Goal: Task Accomplishment & Management: Use online tool/utility

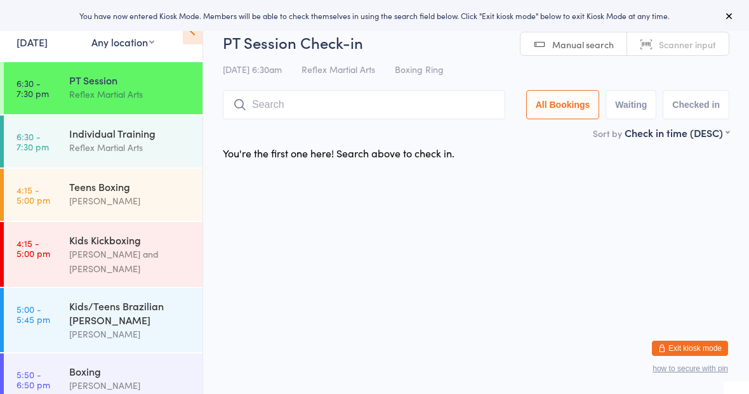
click at [82, 245] on div "Kids Kickboxing" at bounding box center [130, 240] width 123 height 14
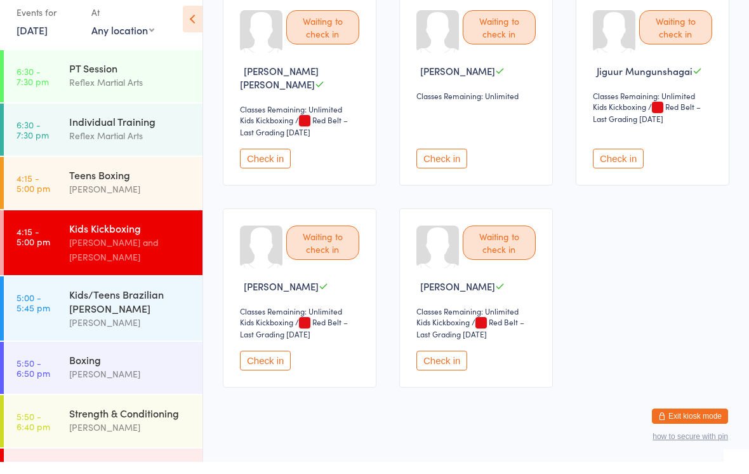
scroll to position [753, 0]
click at [443, 372] on button "Check in" at bounding box center [442, 372] width 51 height 20
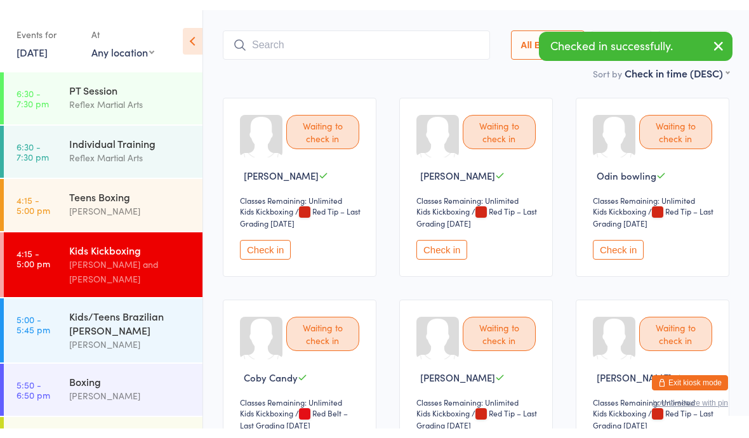
scroll to position [0, 0]
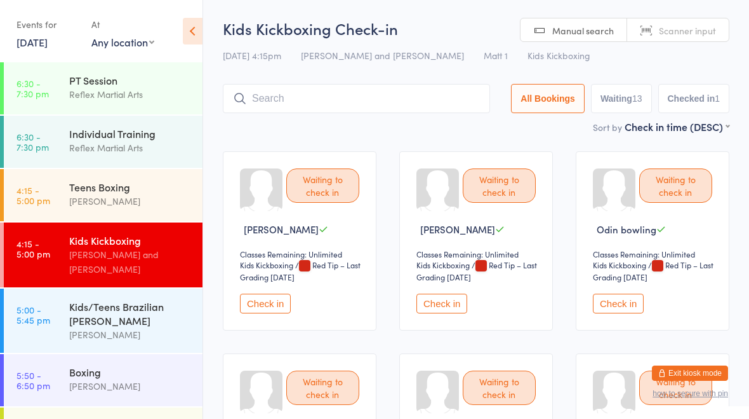
click at [81, 218] on div "Teens Boxing [PERSON_NAME]" at bounding box center [135, 194] width 133 height 50
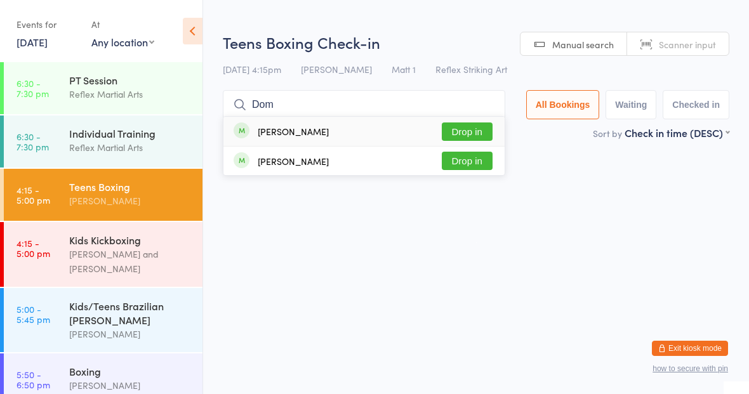
type input "Dom"
click at [481, 129] on button "Drop in" at bounding box center [467, 132] width 51 height 18
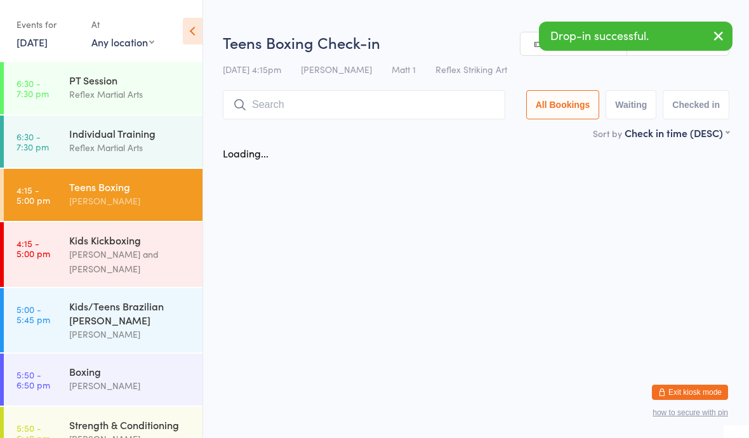
click at [171, 327] on div "[PERSON_NAME]" at bounding box center [130, 334] width 123 height 15
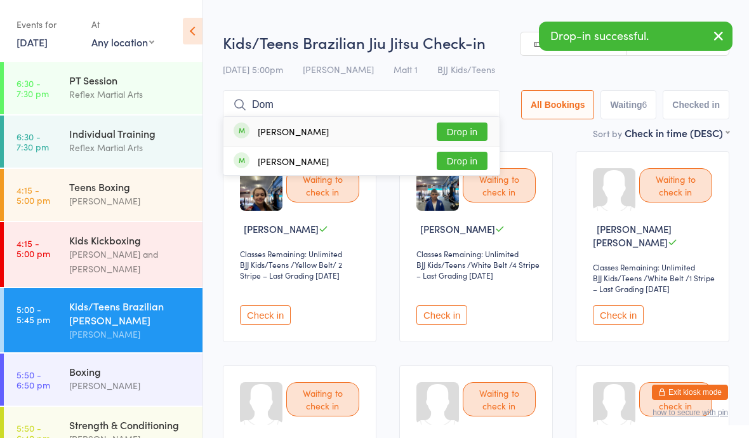
type input "Dom"
click at [461, 130] on button "Drop in" at bounding box center [462, 132] width 51 height 18
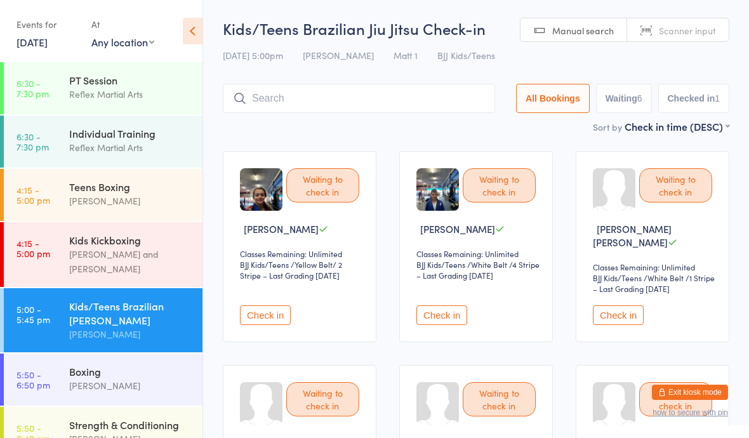
click at [133, 196] on div "[PERSON_NAME]" at bounding box center [130, 201] width 123 height 15
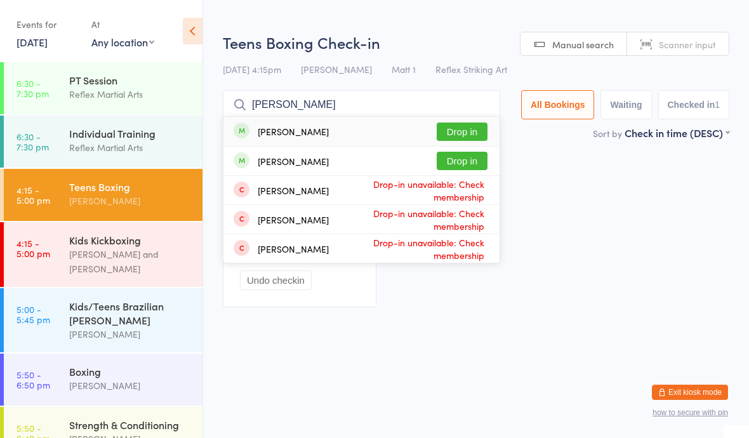
type input "[PERSON_NAME]"
click at [456, 133] on button "Drop in" at bounding box center [462, 132] width 51 height 18
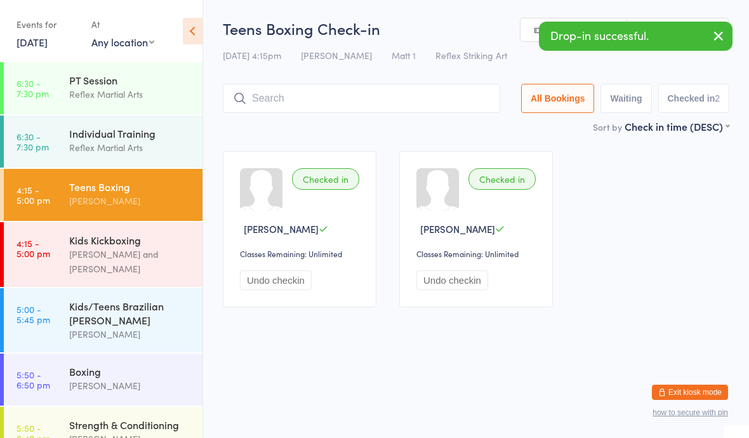
click at [123, 253] on div "[PERSON_NAME] and [PERSON_NAME]" at bounding box center [130, 261] width 123 height 29
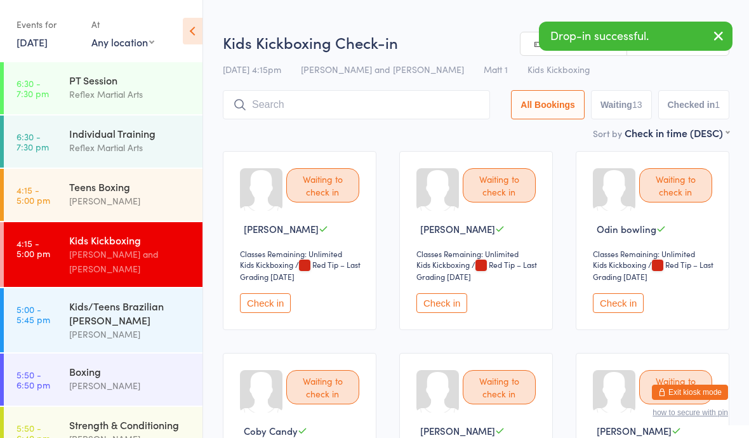
click at [53, 178] on link "4:15 - 5:00 pm Teens Boxing [PERSON_NAME]" at bounding box center [103, 195] width 199 height 52
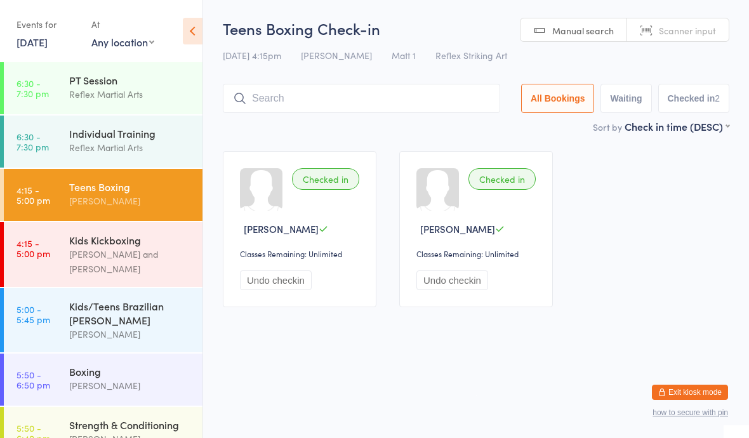
click at [117, 304] on div "Kids/Teens Brazilian [PERSON_NAME]" at bounding box center [130, 313] width 123 height 28
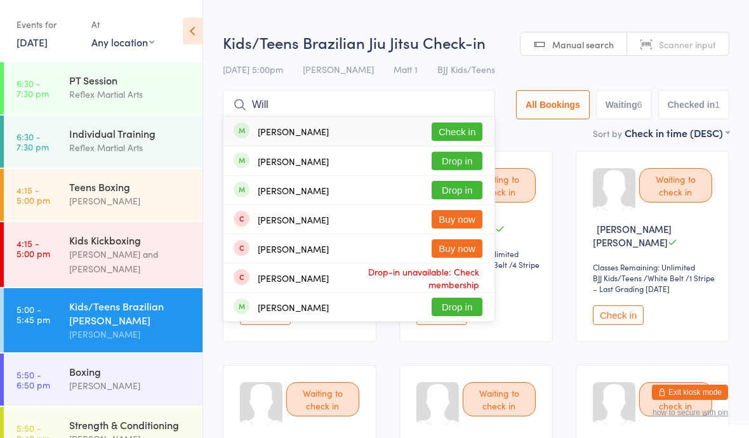
type input "Will"
click at [452, 166] on button "Drop in" at bounding box center [457, 161] width 51 height 18
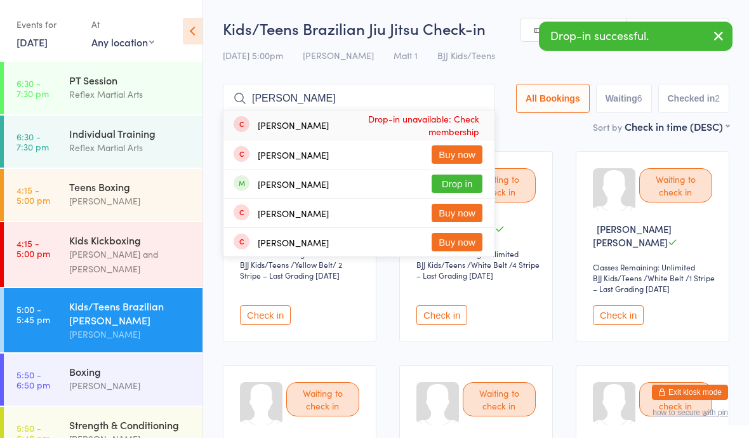
type input "[PERSON_NAME]"
click at [443, 184] on button "Drop in" at bounding box center [457, 184] width 51 height 18
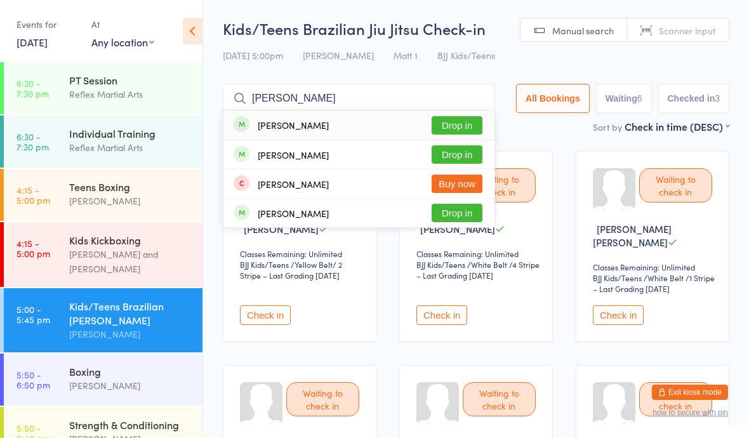
type input "[PERSON_NAME]"
click at [452, 148] on button "Drop in" at bounding box center [457, 154] width 51 height 18
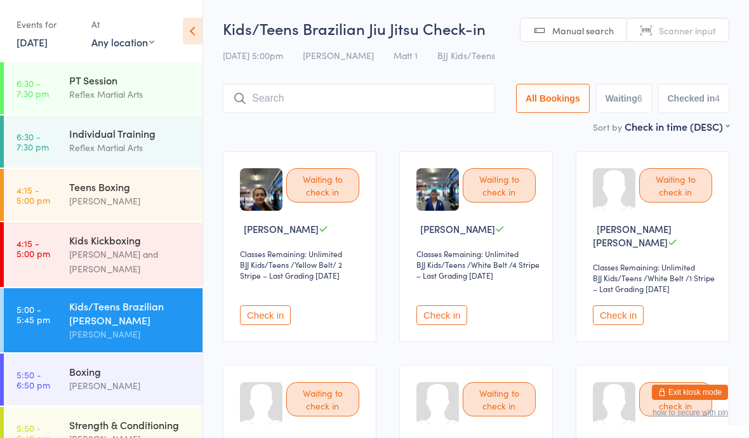
click at [53, 238] on link "4:15 - 5:00 pm Kids Kickboxing [PERSON_NAME] and [PERSON_NAME]" at bounding box center [103, 254] width 199 height 65
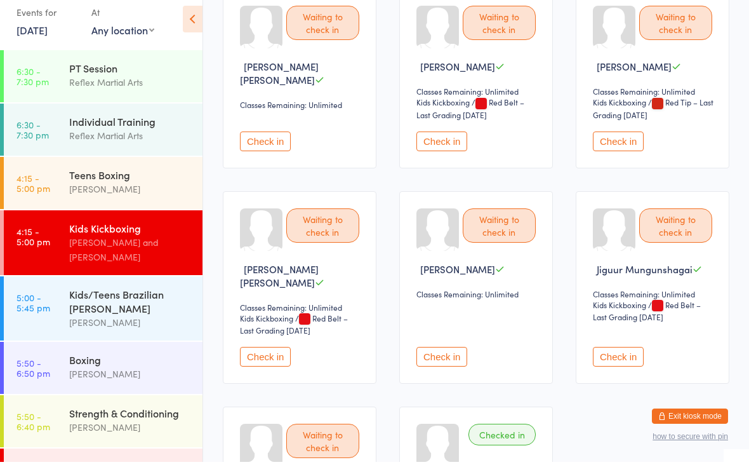
scroll to position [555, 0]
click at [615, 362] on button "Check in" at bounding box center [618, 368] width 51 height 20
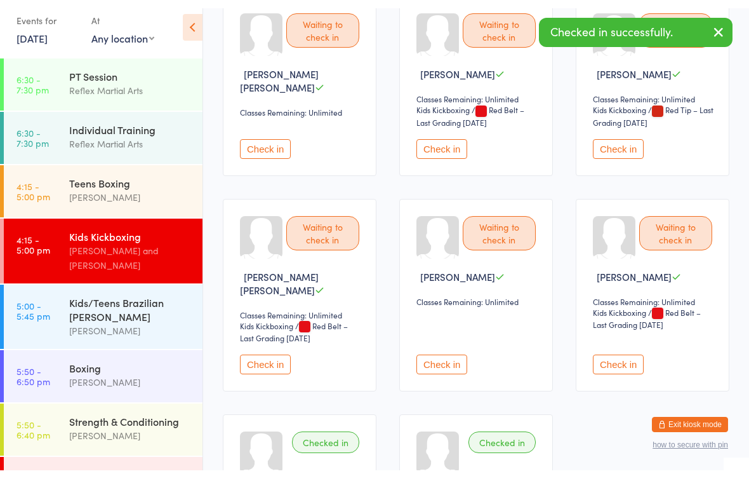
scroll to position [568, 0]
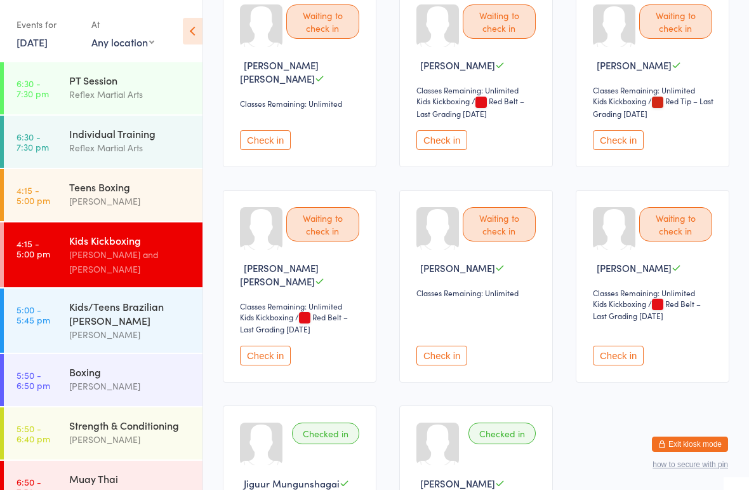
click at [72, 79] on div "PT Session" at bounding box center [130, 80] width 123 height 14
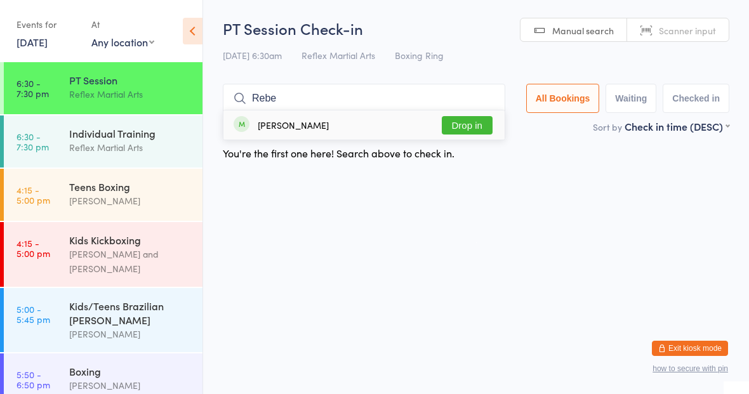
type input "Rebe"
click at [466, 133] on button "Drop in" at bounding box center [467, 125] width 51 height 18
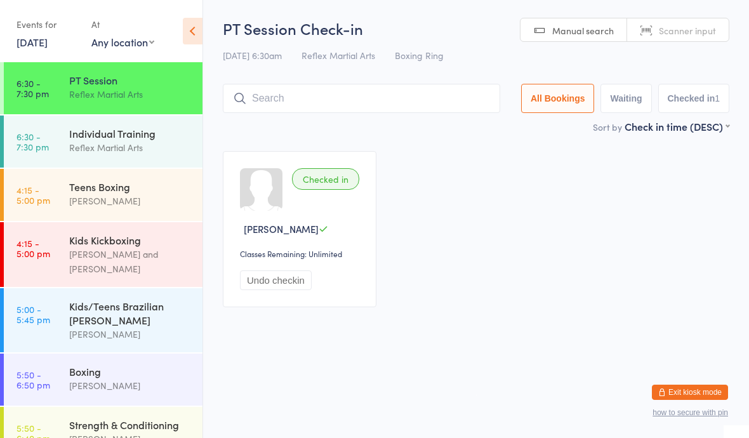
click at [62, 145] on link "6:30 - 7:30 pm Individual Training Reflex Martial Arts" at bounding box center [103, 142] width 199 height 52
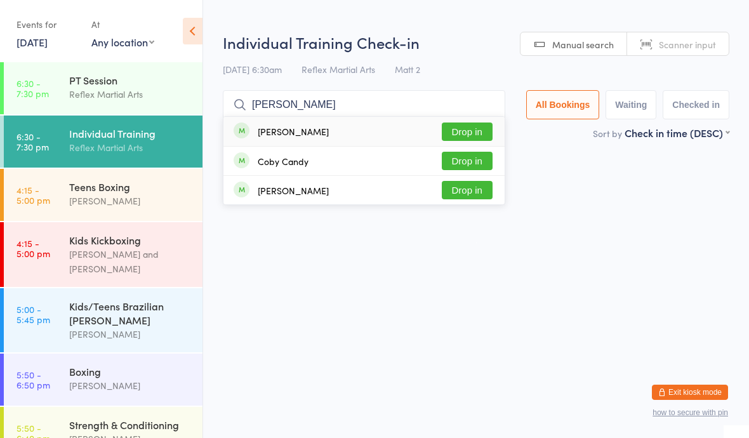
type input "[PERSON_NAME]"
click at [459, 131] on button "Drop in" at bounding box center [467, 132] width 51 height 18
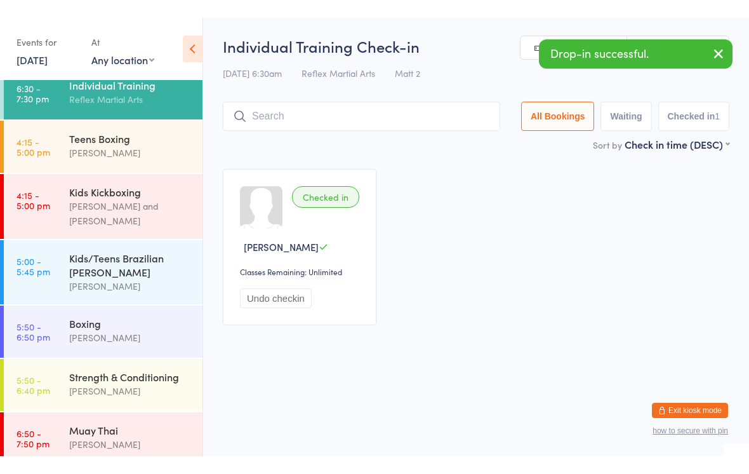
scroll to position [65, 0]
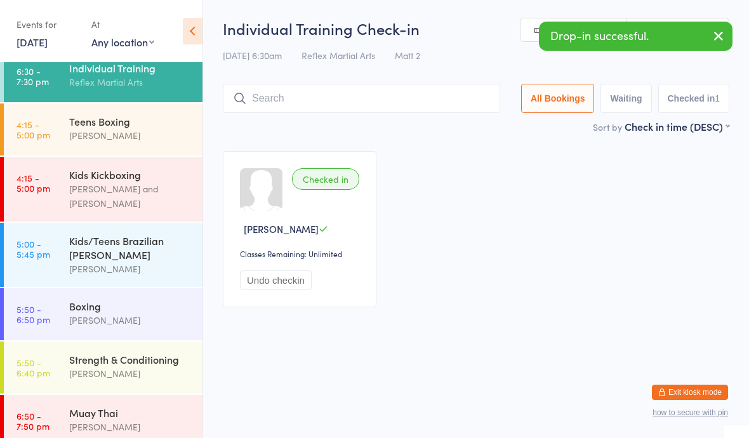
click at [163, 240] on div "Kids/Teens Brazilian [PERSON_NAME]" at bounding box center [130, 248] width 123 height 28
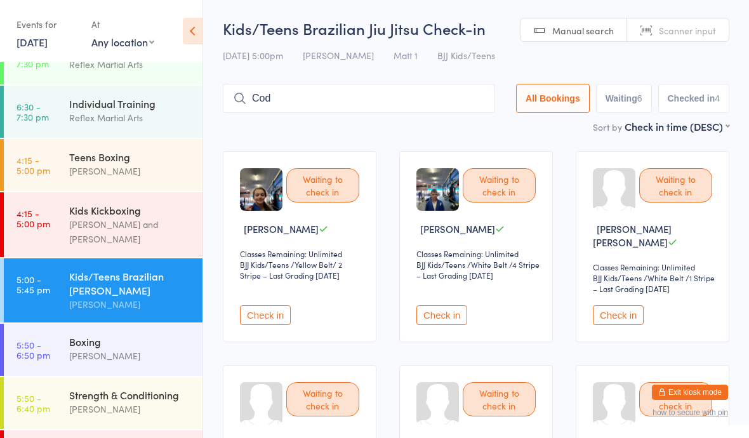
type input "[PERSON_NAME]"
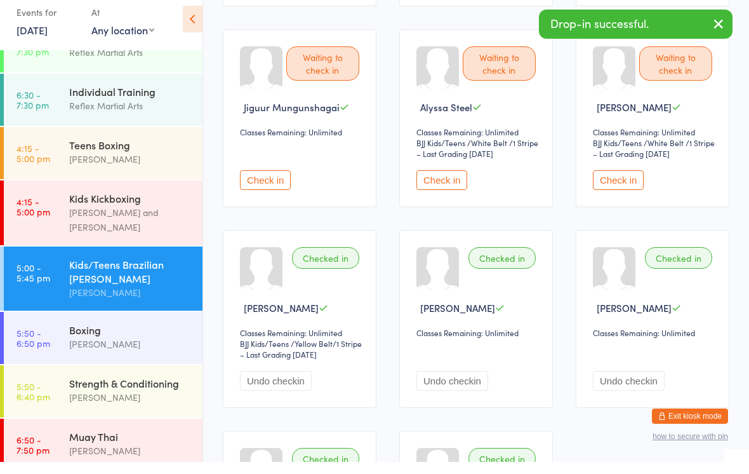
scroll to position [324, 0]
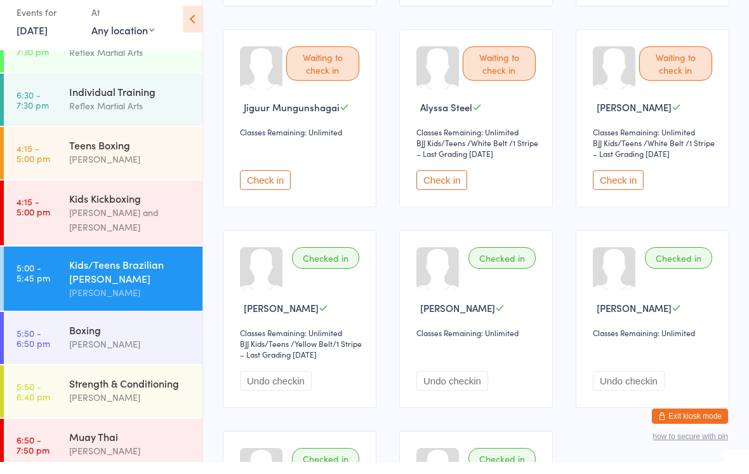
click at [51, 162] on link "4:15 - 5:00 pm Teens Boxing [PERSON_NAME]" at bounding box center [103, 165] width 199 height 52
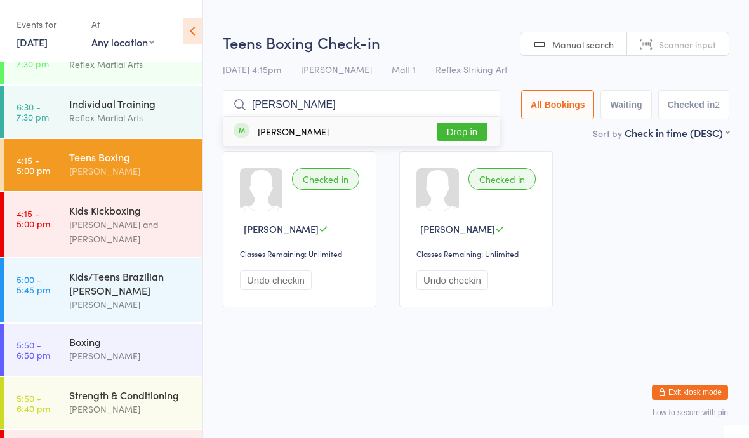
type input "[PERSON_NAME]"
click at [453, 135] on button "Drop in" at bounding box center [462, 132] width 51 height 18
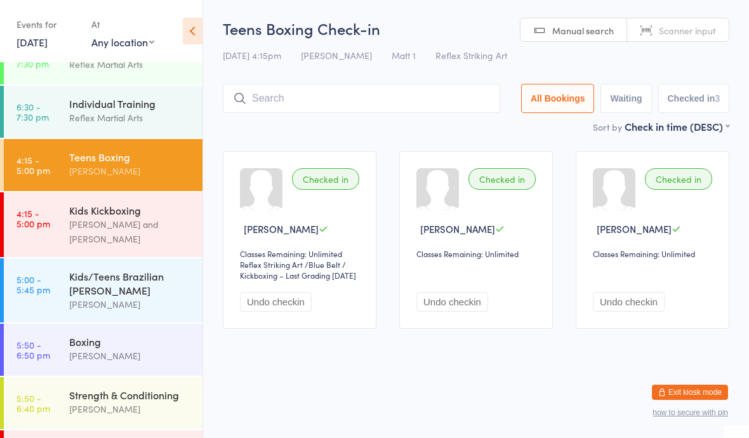
click at [100, 218] on div "[PERSON_NAME] and [PERSON_NAME]" at bounding box center [130, 231] width 123 height 29
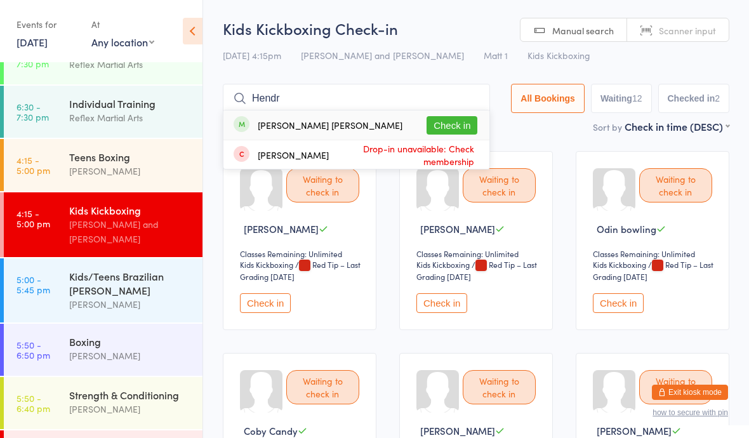
type input "Hendr"
click at [444, 131] on button "Check in" at bounding box center [452, 125] width 51 height 18
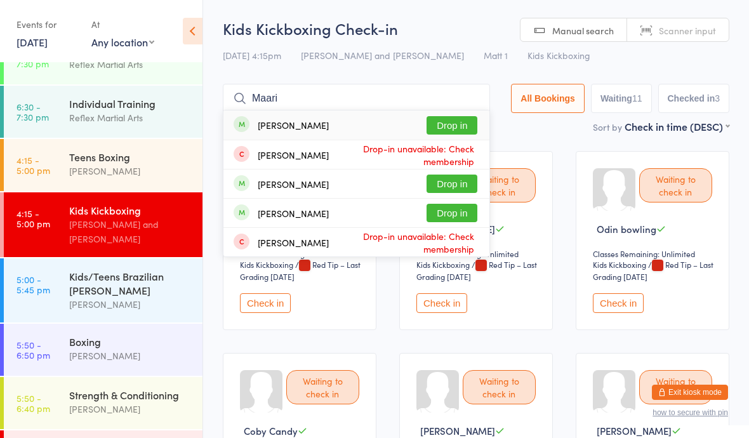
type input "Maari"
click at [441, 131] on button "Drop in" at bounding box center [452, 125] width 51 height 18
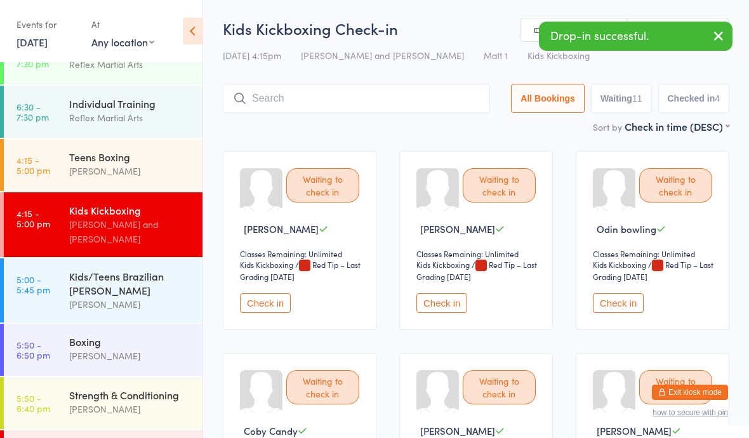
click at [38, 165] on time "4:15 - 5:00 pm" at bounding box center [34, 165] width 34 height 20
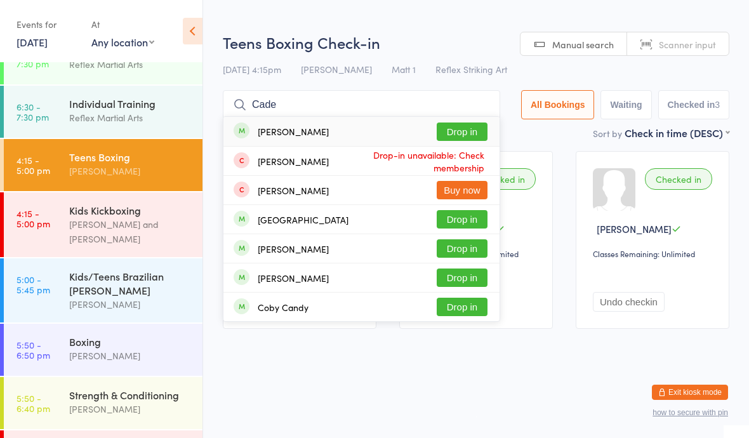
type input "Cade"
click at [449, 127] on button "Drop in" at bounding box center [462, 132] width 51 height 18
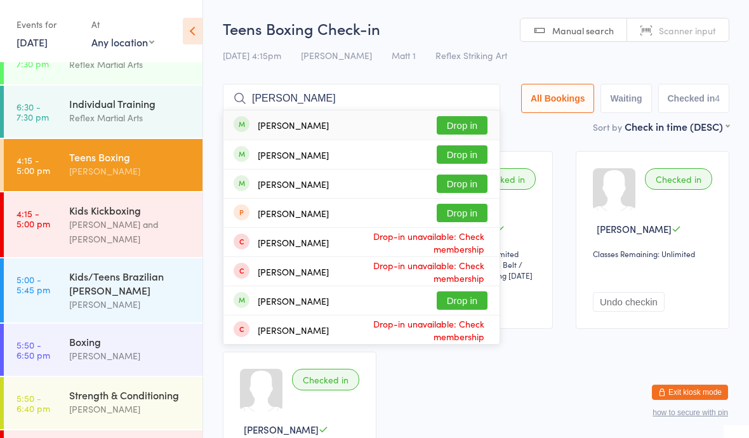
type input "[PERSON_NAME]"
click at [457, 177] on button "Drop in" at bounding box center [462, 184] width 51 height 18
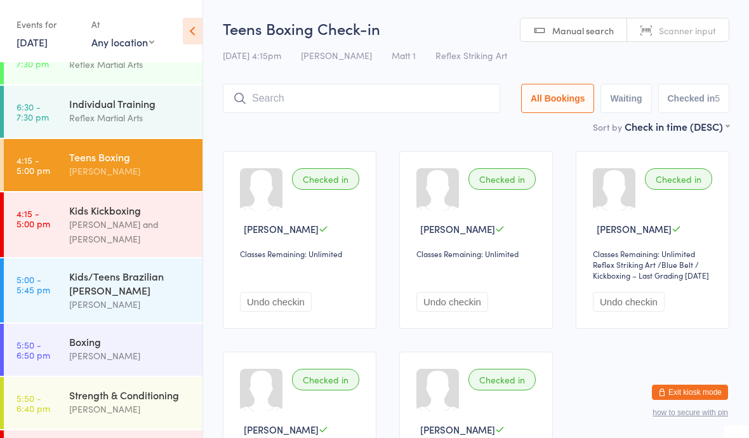
click at [157, 224] on div "[PERSON_NAME] and [PERSON_NAME]" at bounding box center [130, 231] width 123 height 29
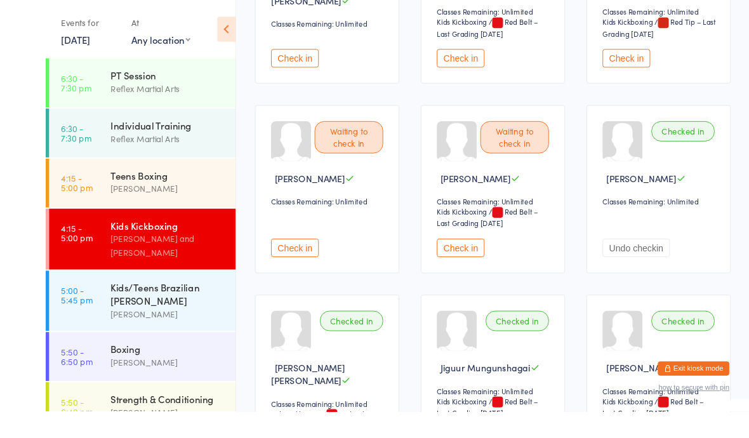
scroll to position [730, 0]
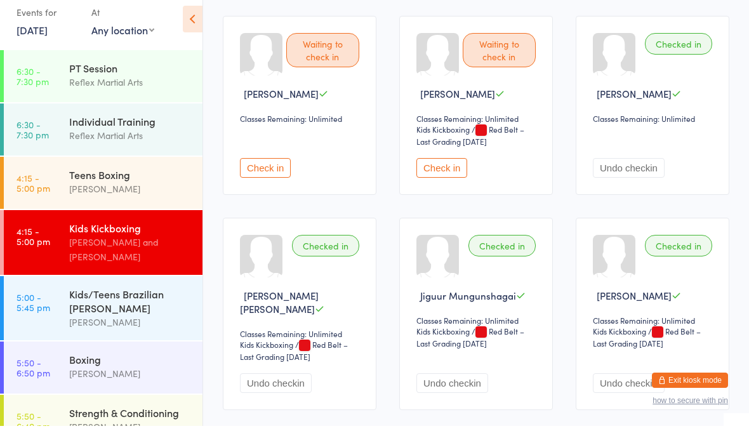
click at [316, 118] on div "Waiting to check in [PERSON_NAME] Classes Remaining: Unlimited Check in" at bounding box center [300, 117] width 154 height 179
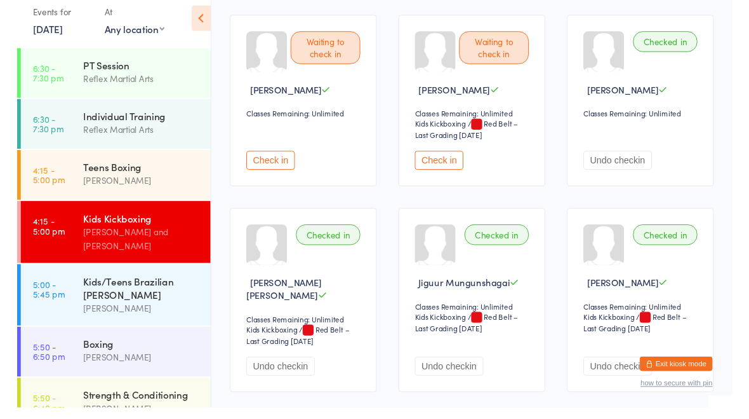
scroll to position [742, 0]
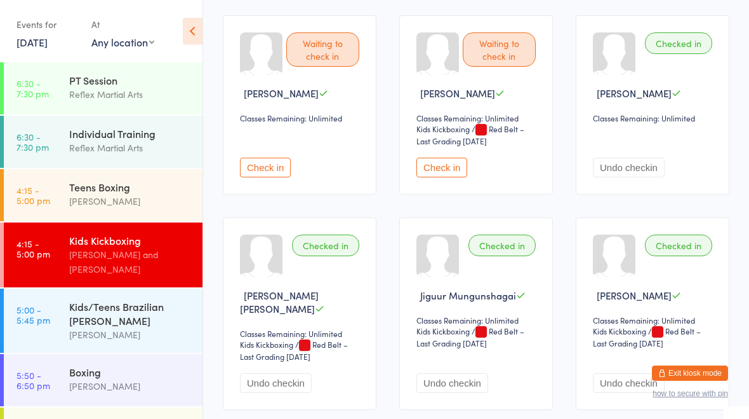
click at [281, 149] on div "Waiting to check in [PERSON_NAME] Classes Remaining: Unlimited Check in" at bounding box center [300, 104] width 154 height 179
click at [251, 177] on button "Check in" at bounding box center [265, 167] width 51 height 20
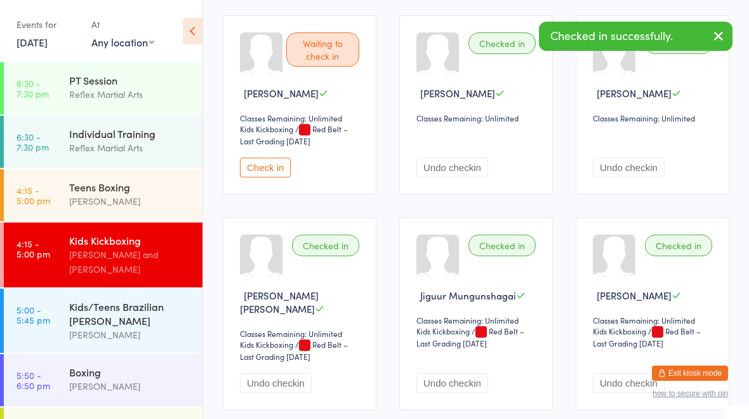
click at [279, 177] on button "Check in" at bounding box center [265, 167] width 51 height 20
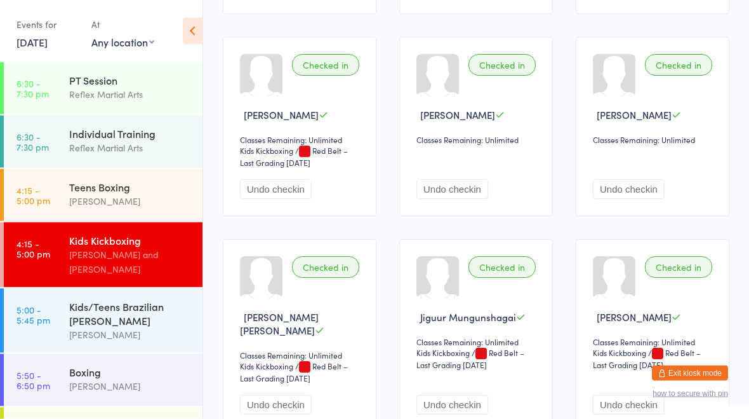
scroll to position [718, 0]
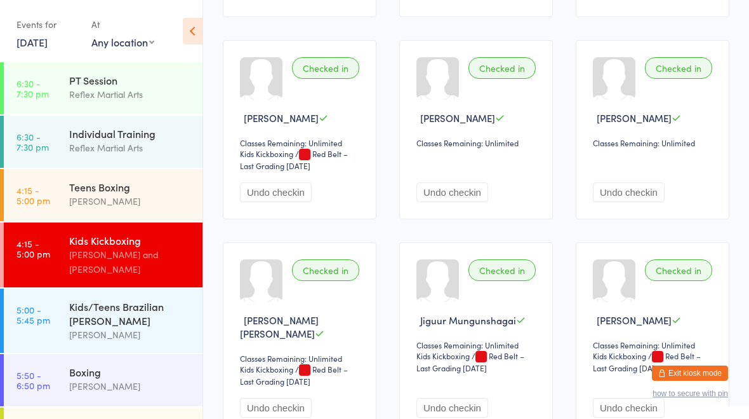
click at [142, 142] on div "Reflex Martial Arts" at bounding box center [130, 147] width 123 height 15
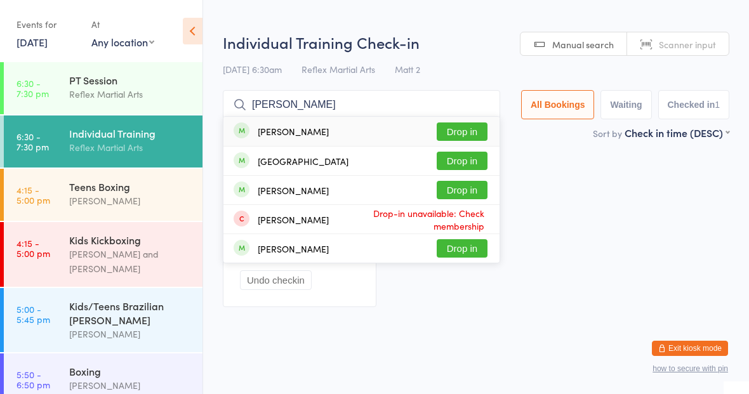
type input "[PERSON_NAME]"
click at [459, 128] on button "Drop in" at bounding box center [462, 132] width 51 height 18
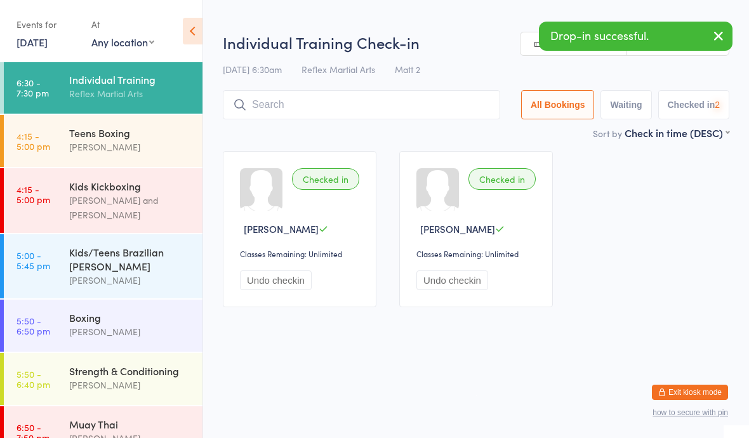
scroll to position [55, 0]
click at [126, 259] on div "Kids/Teens Brazilian [PERSON_NAME]" at bounding box center [130, 259] width 123 height 28
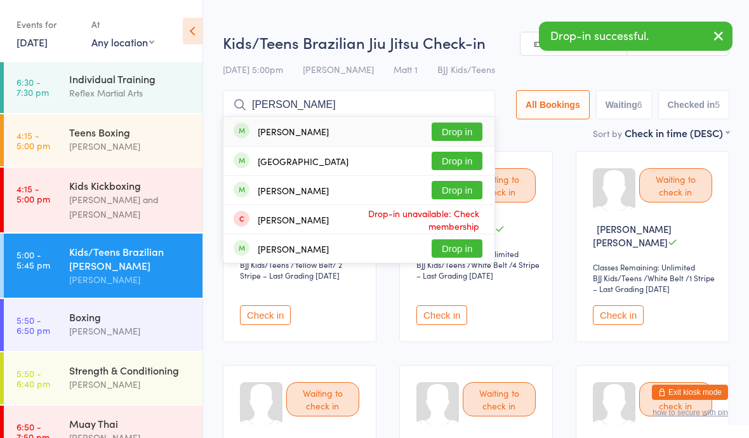
type input "[PERSON_NAME]"
click at [448, 130] on button "Drop in" at bounding box center [457, 132] width 51 height 18
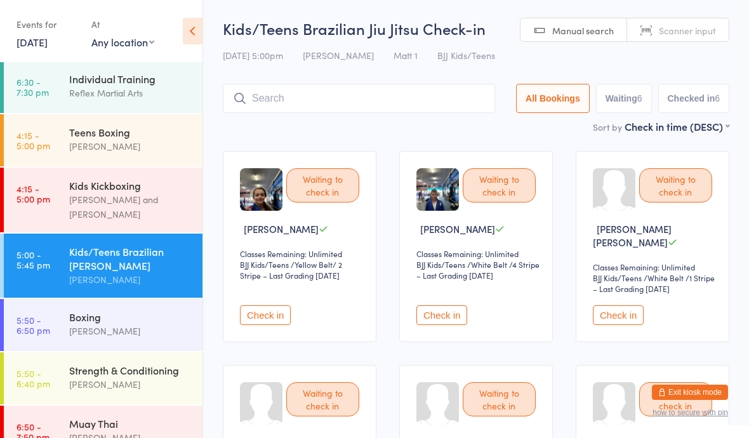
click at [53, 185] on link "4:15 - 5:00 pm Kids Kickboxing [PERSON_NAME] and [PERSON_NAME]" at bounding box center [103, 200] width 199 height 65
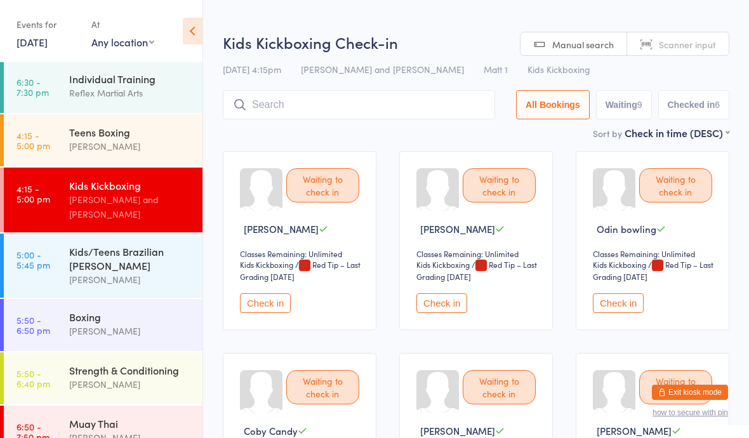
click at [48, 86] on time "6:30 - 7:30 pm" at bounding box center [33, 87] width 32 height 20
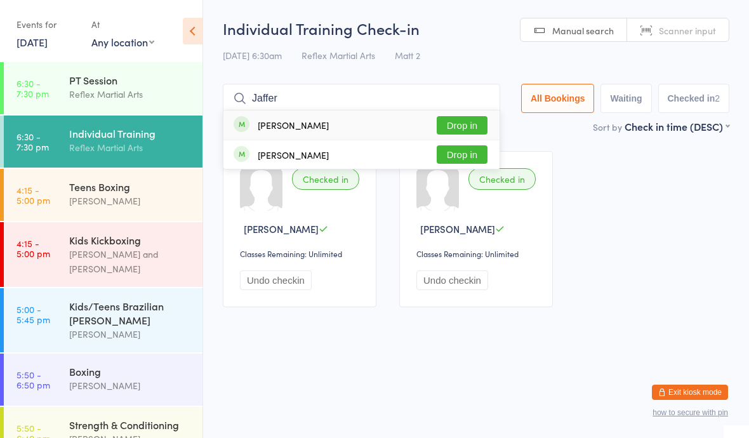
type input "Jaffer"
click at [448, 133] on button "Drop in" at bounding box center [462, 125] width 51 height 18
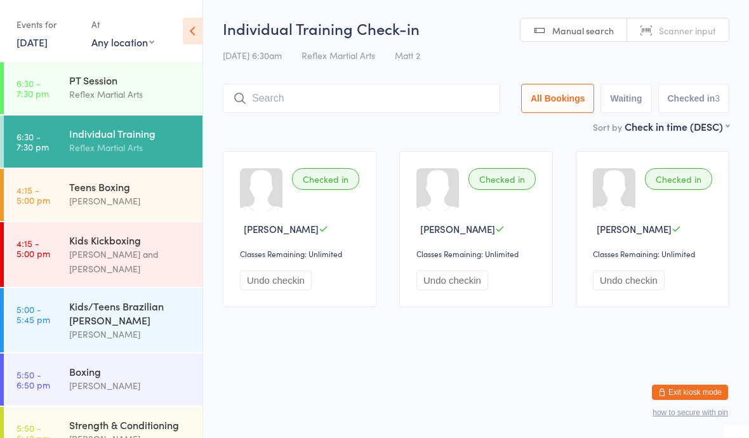
click at [75, 238] on div "Kids Kickboxing" at bounding box center [130, 240] width 123 height 14
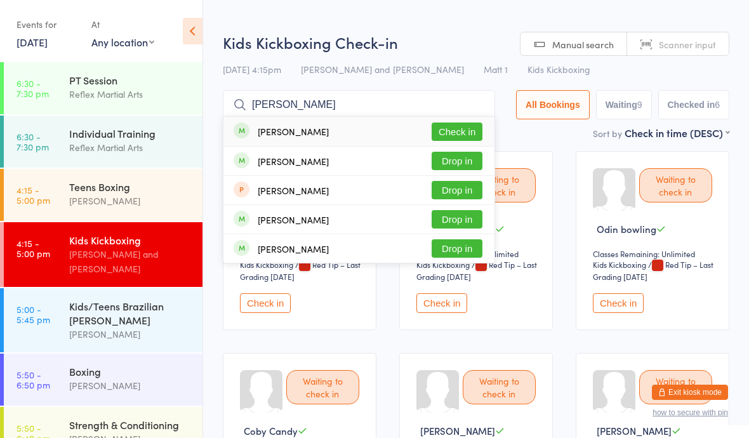
type input "[PERSON_NAME]"
click at [453, 128] on button "Check in" at bounding box center [457, 132] width 51 height 18
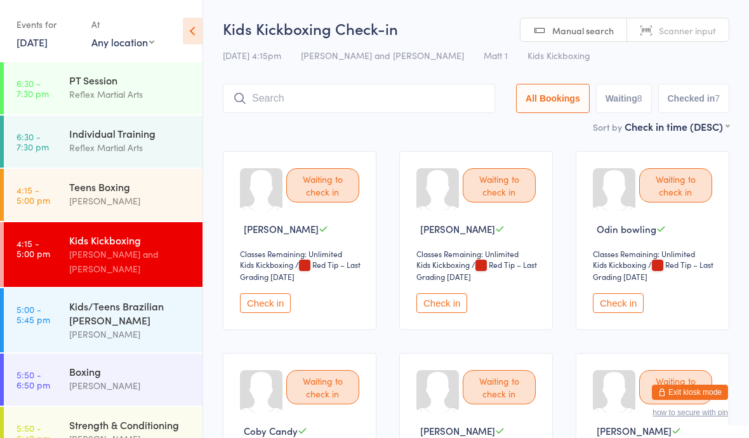
click at [157, 305] on div "Kids/Teens Brazilian [PERSON_NAME]" at bounding box center [130, 313] width 123 height 28
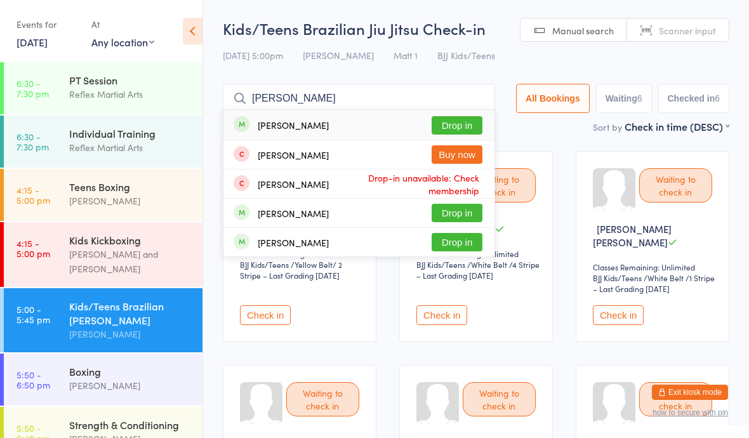
type input "[PERSON_NAME]"
click at [452, 126] on button "Drop in" at bounding box center [457, 125] width 51 height 18
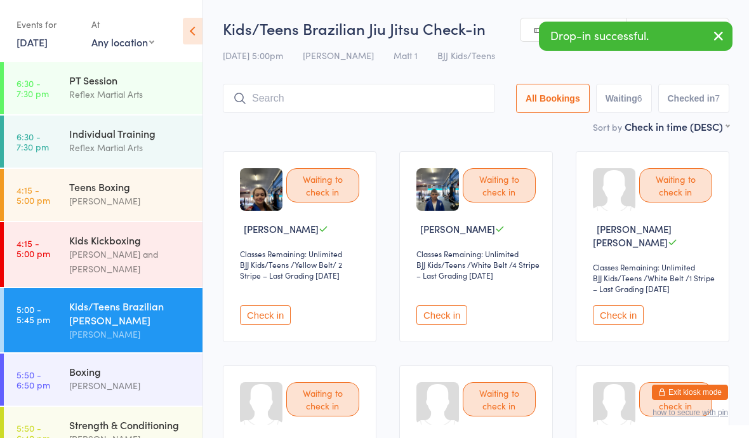
click at [134, 379] on div "[PERSON_NAME]" at bounding box center [130, 386] width 123 height 15
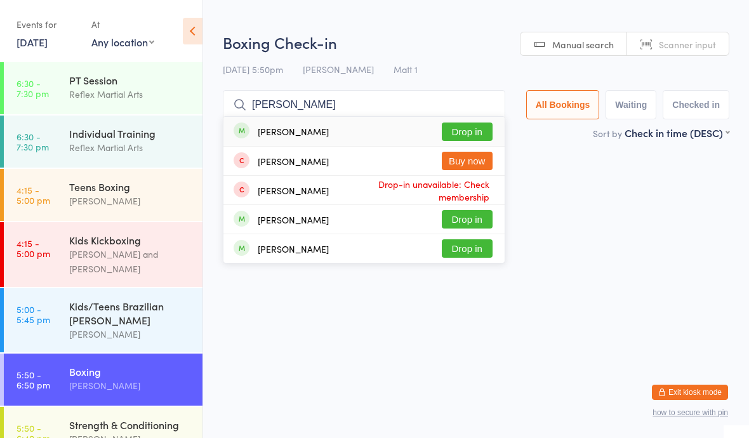
type input "[PERSON_NAME]"
click at [455, 131] on button "Drop in" at bounding box center [467, 132] width 51 height 18
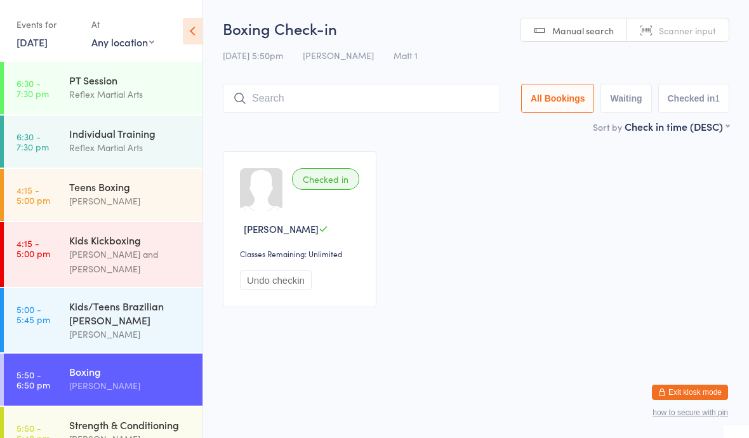
click at [89, 120] on div "Individual Training Reflex Martial Arts" at bounding box center [135, 141] width 133 height 50
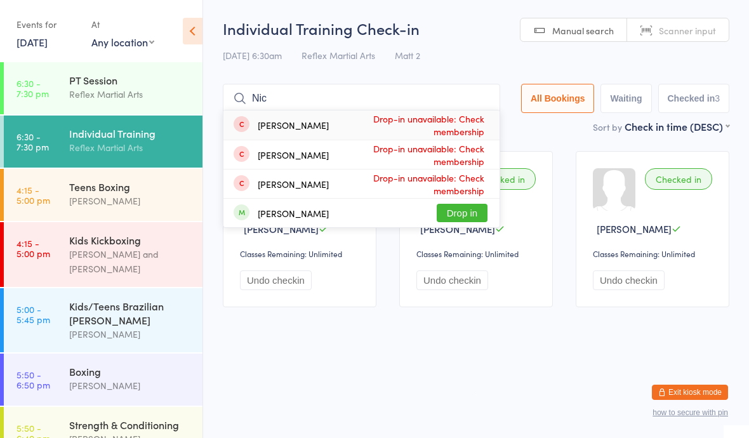
type input "Nic"
click at [445, 210] on button "Drop in" at bounding box center [462, 213] width 51 height 18
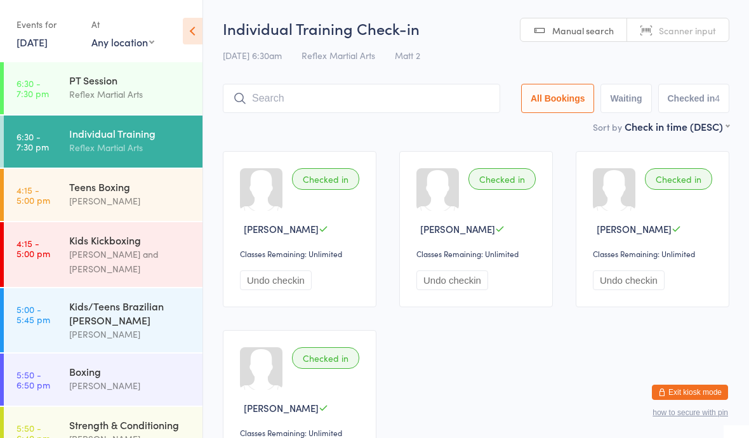
click at [140, 299] on div "Kids/Teens Brazilian [PERSON_NAME]" at bounding box center [130, 313] width 123 height 28
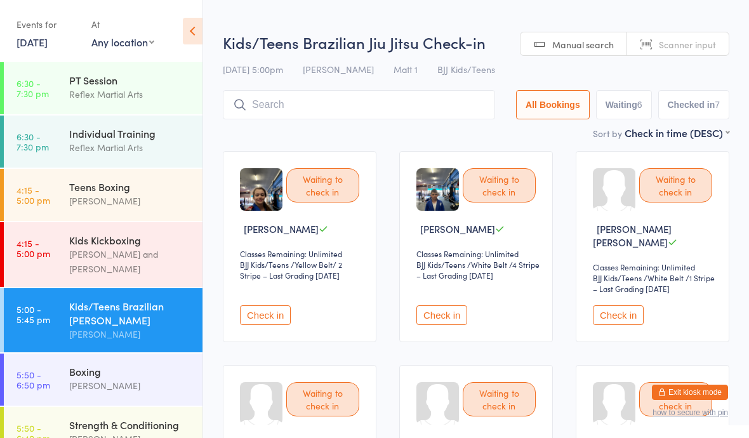
click at [260, 309] on button "Check in" at bounding box center [265, 315] width 51 height 20
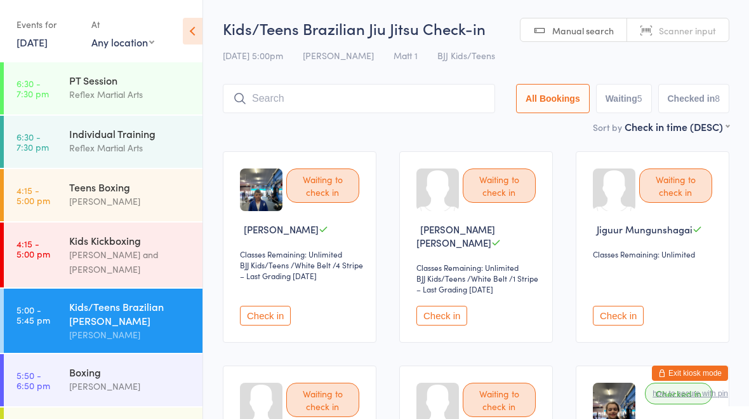
click at [406, 86] on input "search" at bounding box center [359, 98] width 272 height 29
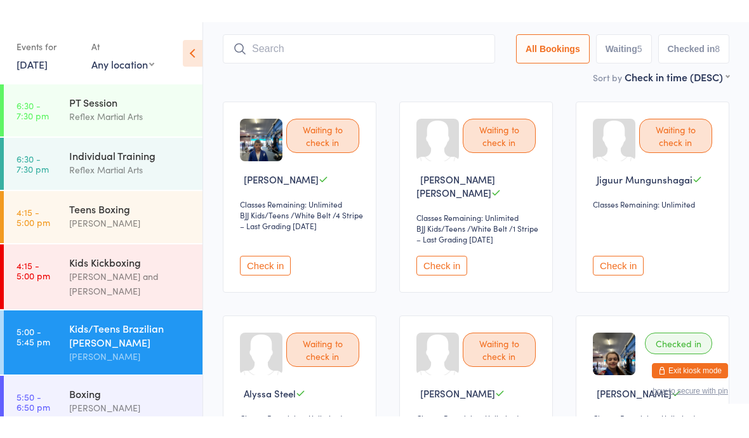
scroll to position [85, 0]
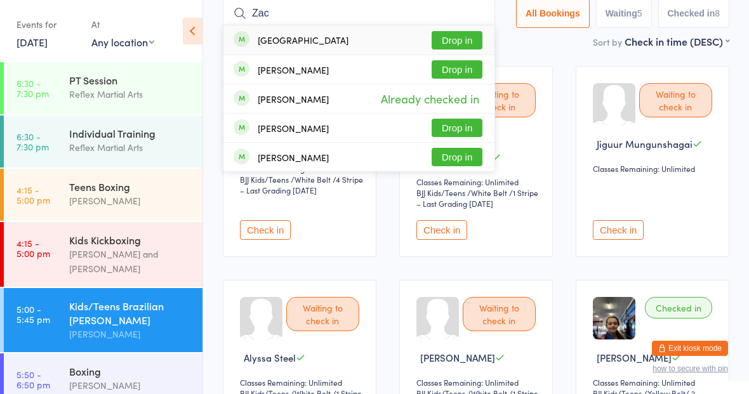
type input "Zac"
click at [466, 31] on button "Drop in" at bounding box center [457, 40] width 51 height 18
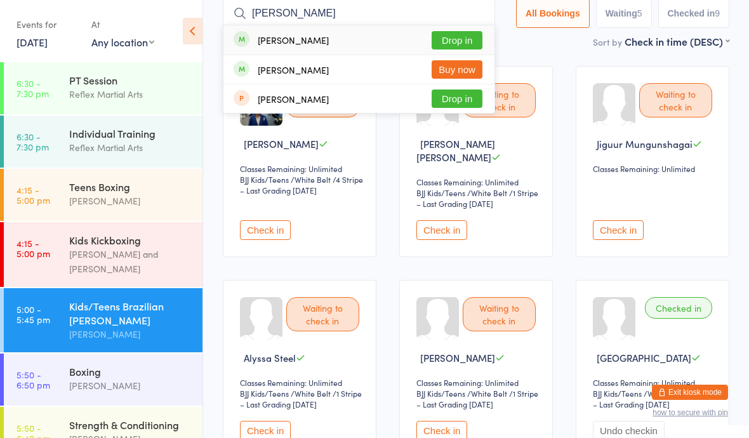
type input "[PERSON_NAME]"
click at [445, 42] on button "Drop in" at bounding box center [457, 40] width 51 height 18
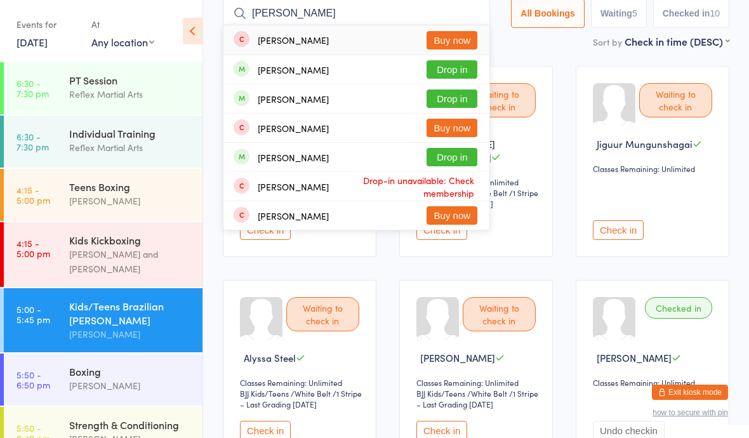
type input "[PERSON_NAME]"
click at [447, 74] on button "Drop in" at bounding box center [452, 69] width 51 height 18
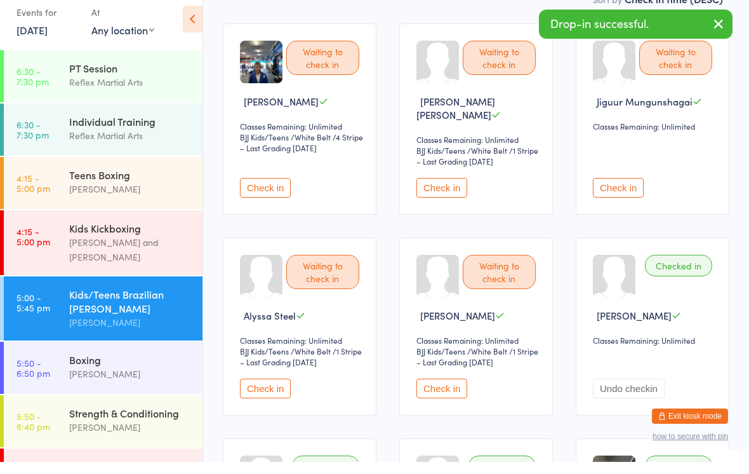
scroll to position [124, 0]
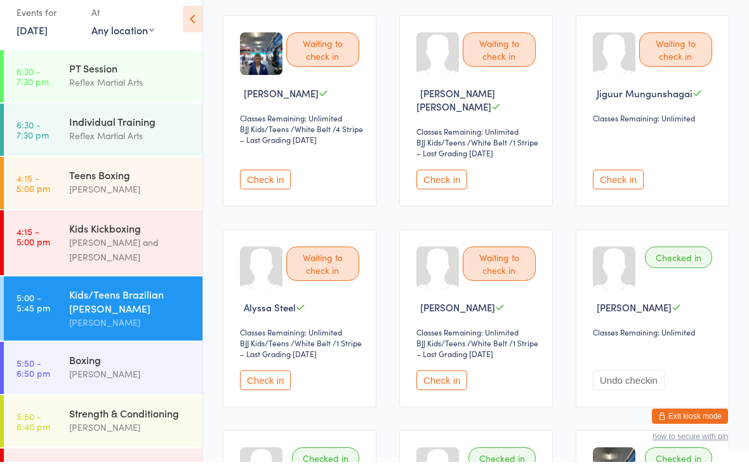
click at [144, 194] on div "[PERSON_NAME]" at bounding box center [130, 201] width 123 height 15
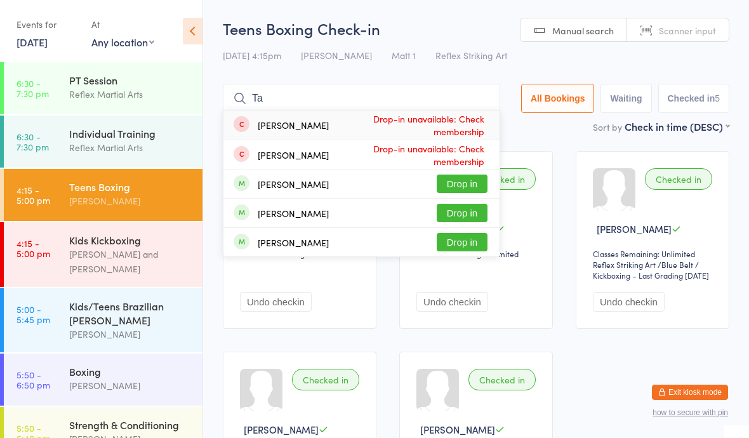
type input "Ta"
click at [455, 246] on button "Drop in" at bounding box center [462, 242] width 51 height 18
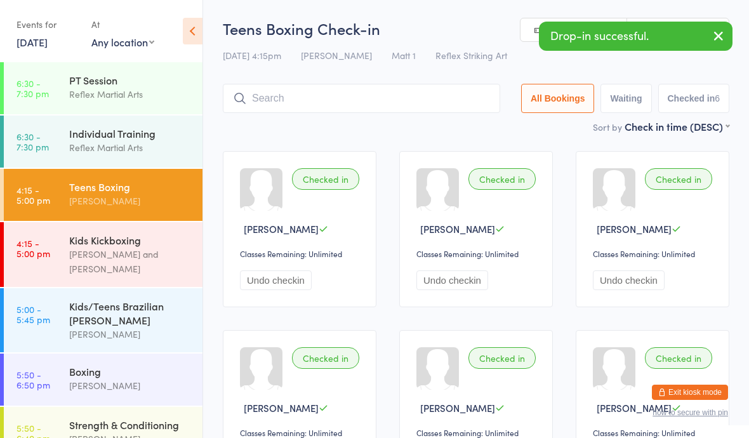
click at [107, 316] on div "Kids/Teens Brazilian [PERSON_NAME]" at bounding box center [130, 313] width 123 height 28
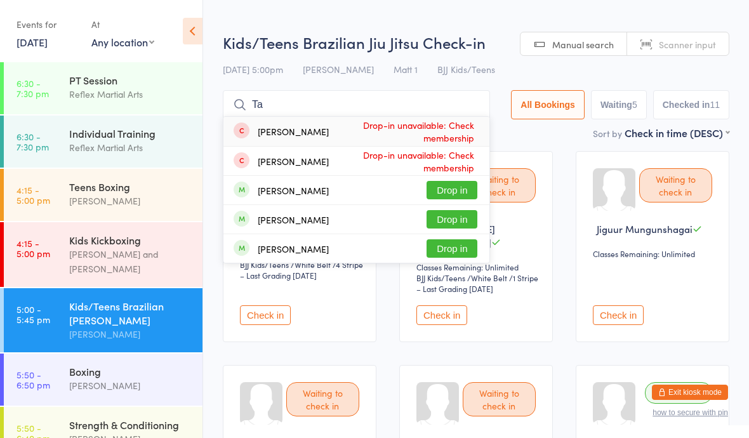
type input "Ta"
click at [460, 257] on button "Drop in" at bounding box center [452, 248] width 51 height 18
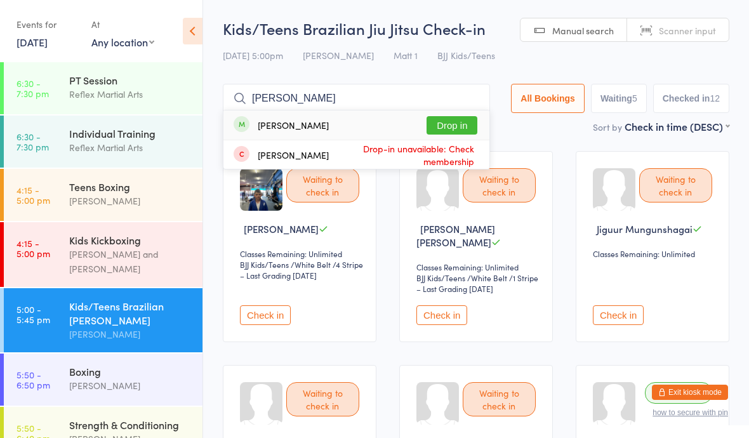
type input "[PERSON_NAME]"
click at [455, 122] on button "Drop in" at bounding box center [452, 125] width 51 height 18
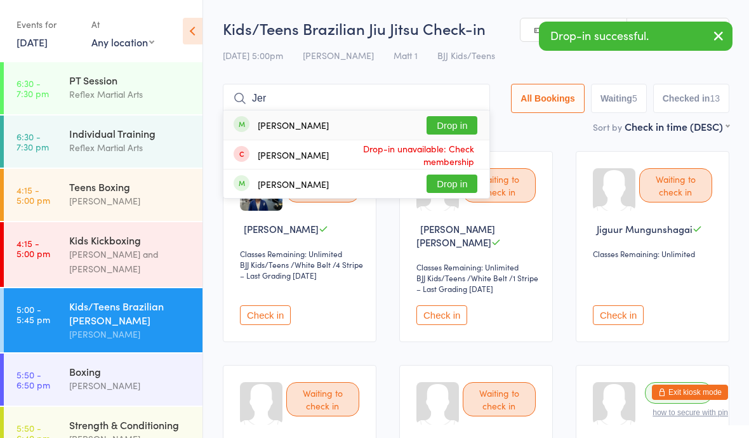
type input "Jer"
click at [442, 130] on button "Drop in" at bounding box center [452, 125] width 51 height 18
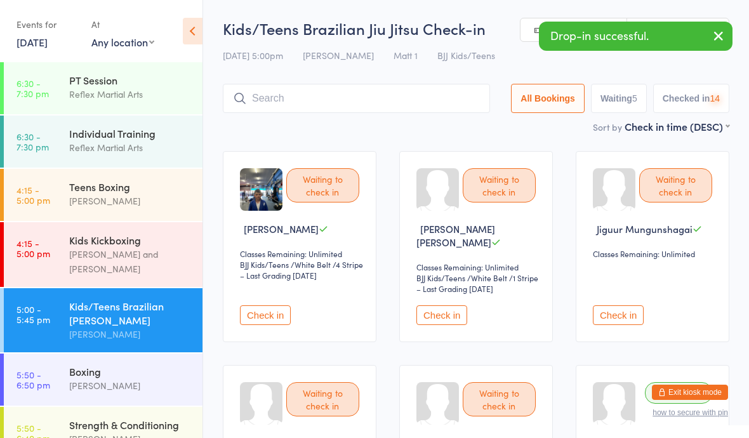
click at [146, 191] on div "Teens Boxing" at bounding box center [130, 187] width 123 height 14
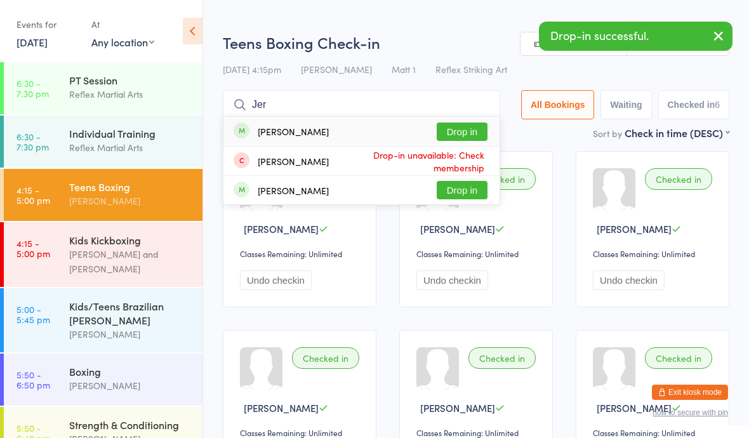
type input "Jer"
click at [460, 134] on button "Drop in" at bounding box center [462, 132] width 51 height 18
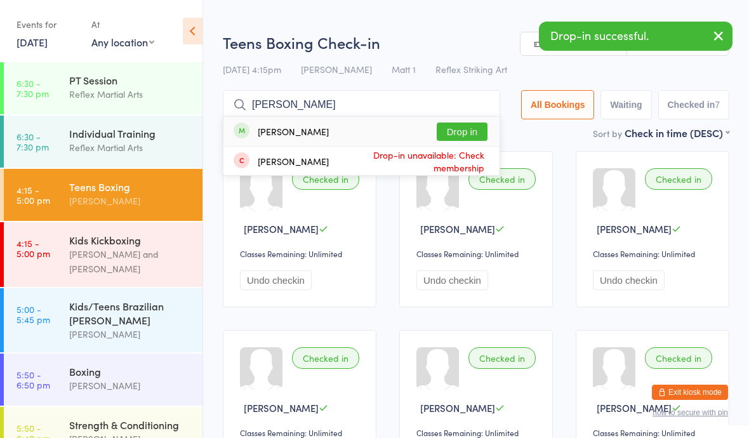
type input "[PERSON_NAME]"
click at [468, 135] on button "Drop in" at bounding box center [462, 132] width 51 height 18
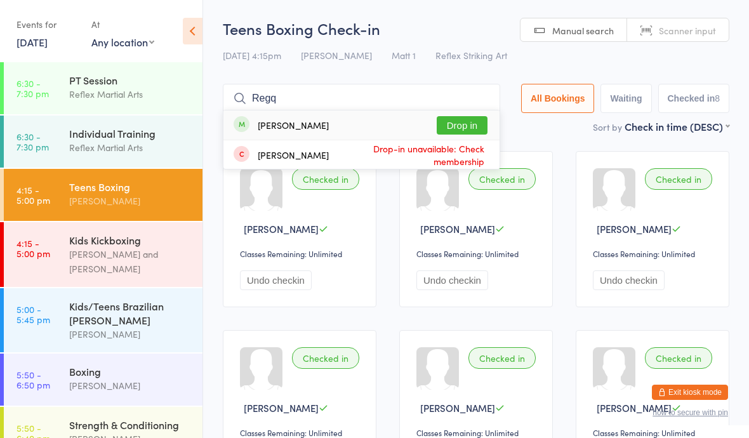
type input "Regq"
click at [447, 125] on button "Drop in" at bounding box center [462, 125] width 51 height 18
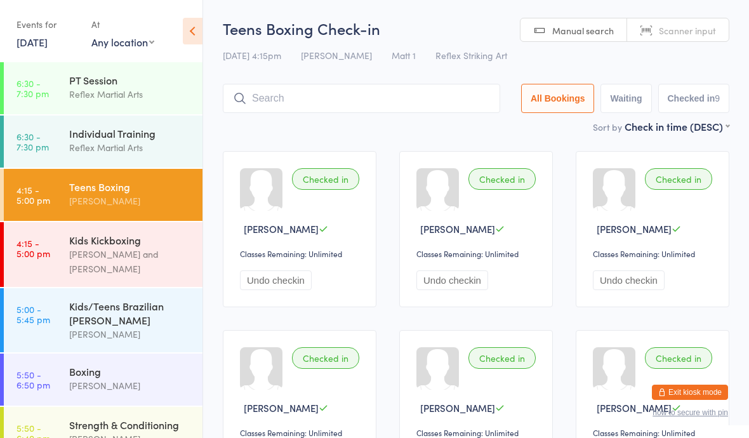
click at [101, 299] on div "Kids/Teens Brazilian [PERSON_NAME]" at bounding box center [130, 313] width 123 height 28
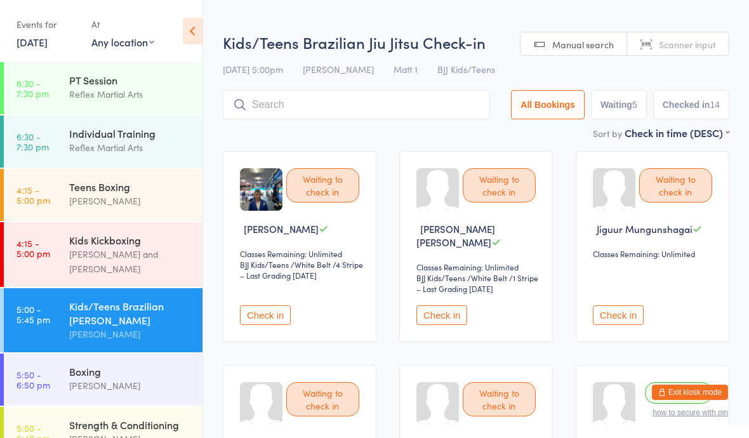
click at [269, 305] on button "Check in" at bounding box center [265, 315] width 51 height 20
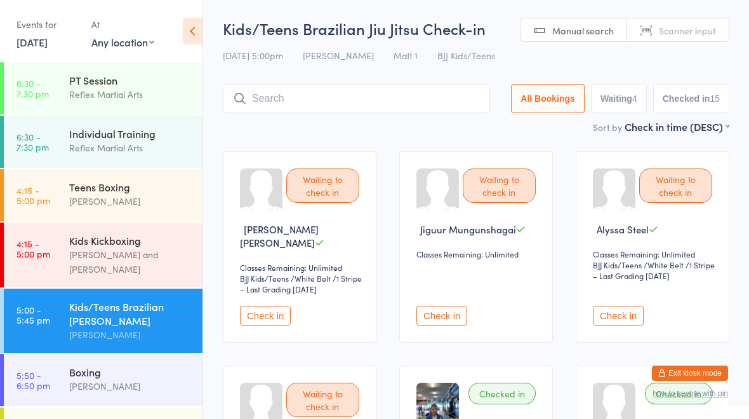
click at [375, 100] on input "search" at bounding box center [356, 98] width 267 height 29
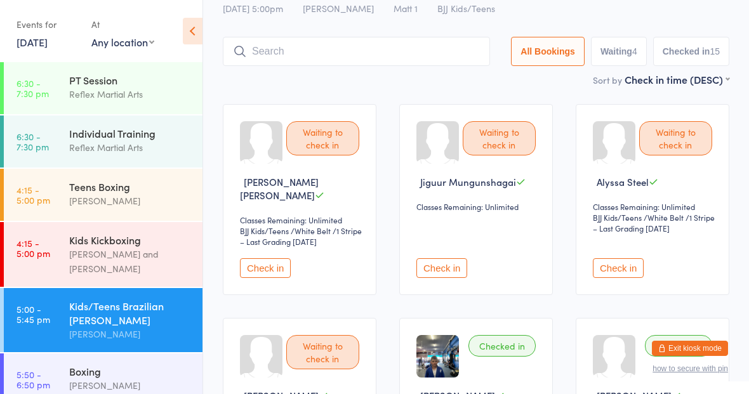
scroll to position [85, 0]
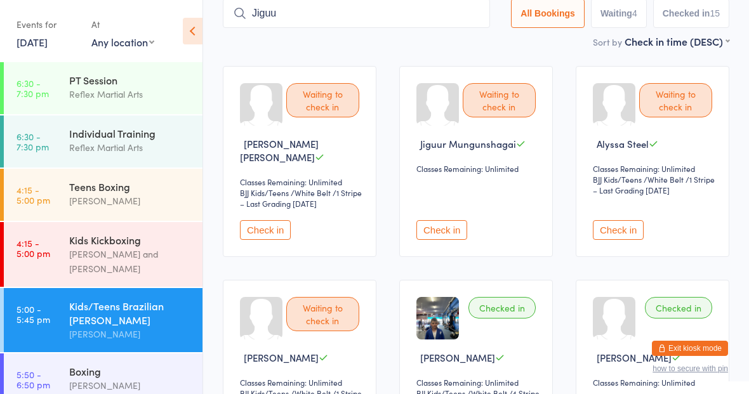
type input "Jiguur"
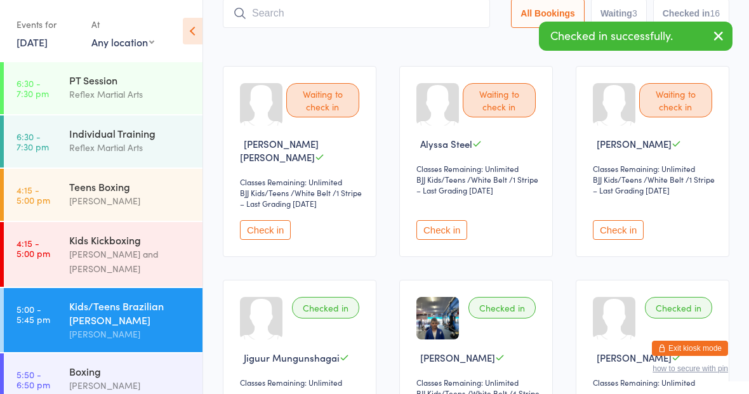
click at [157, 245] on div "Kids Kickboxing" at bounding box center [130, 240] width 123 height 14
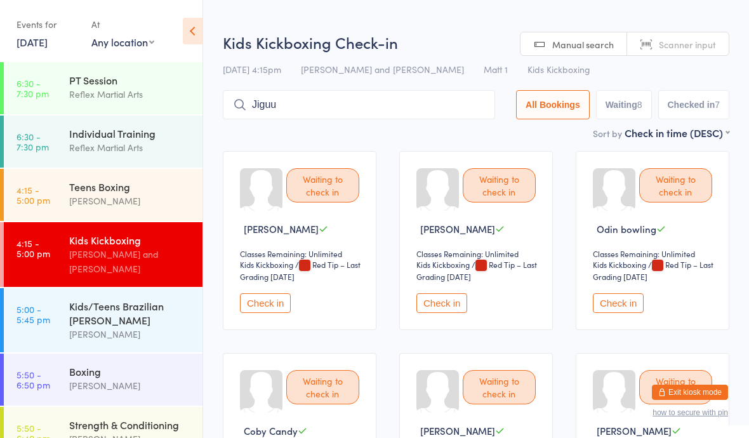
type input "Jiguur"
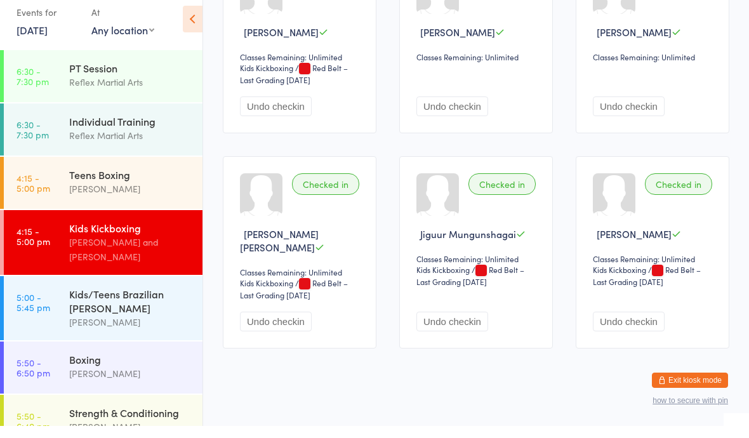
scroll to position [820, 0]
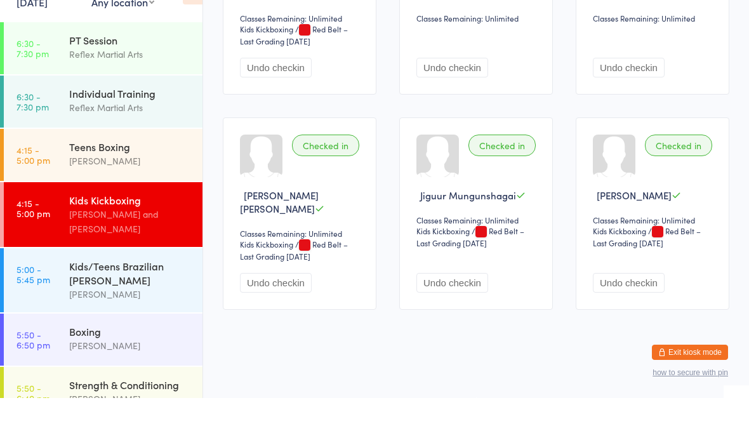
click at [163, 194] on div "[PERSON_NAME]" at bounding box center [130, 201] width 123 height 15
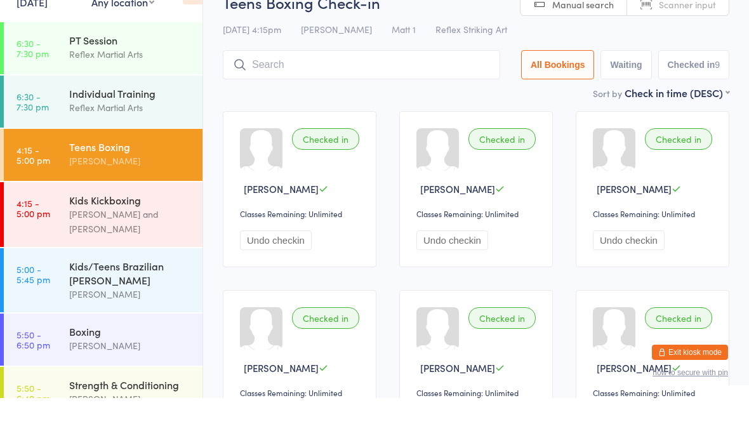
scroll to position [28, 0]
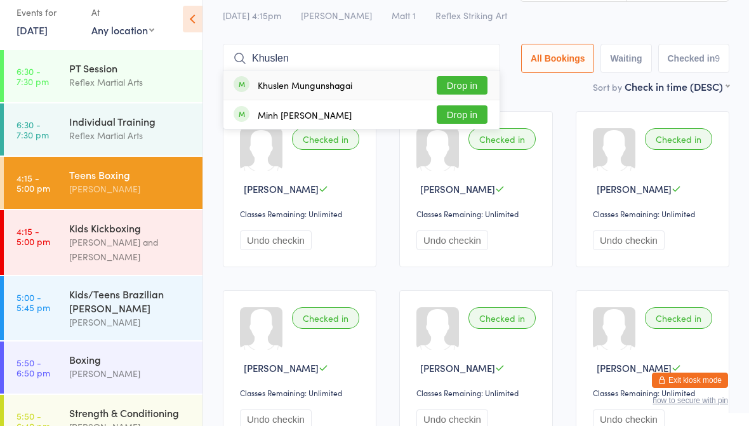
type input "Khuslen"
click at [461, 88] on button "Drop in" at bounding box center [462, 97] width 51 height 18
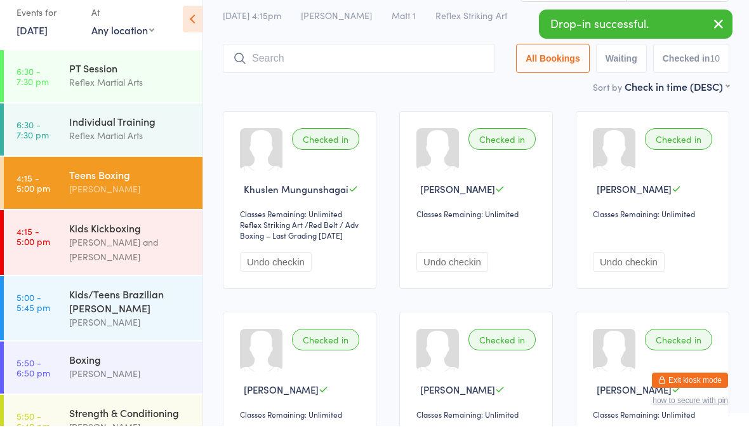
click at [127, 299] on div "Kids/Teens Brazilian [PERSON_NAME]" at bounding box center [130, 313] width 123 height 28
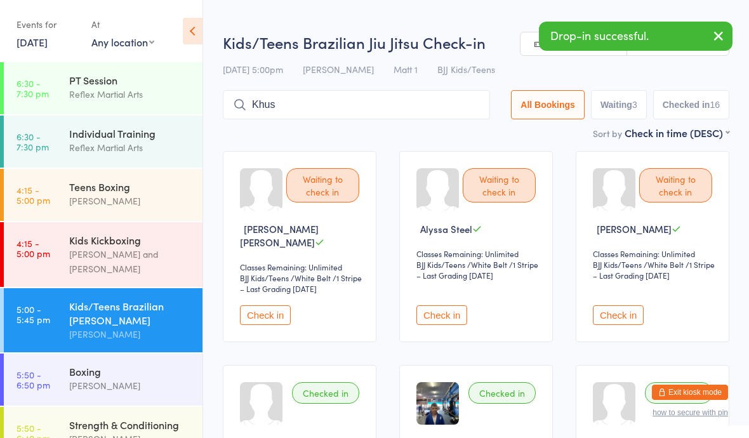
type input "Khusl"
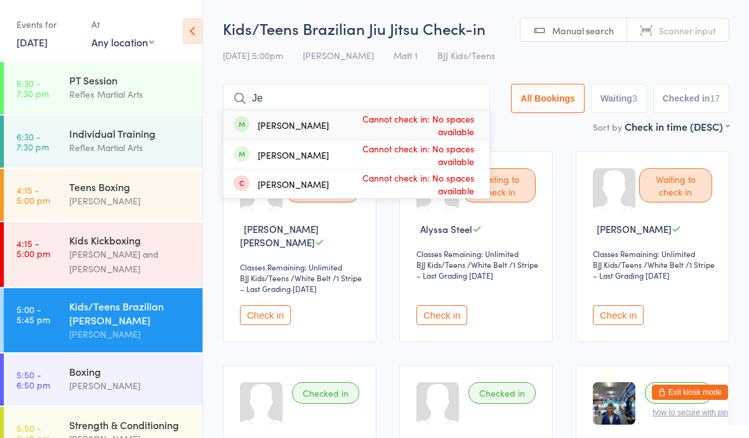
type input "J"
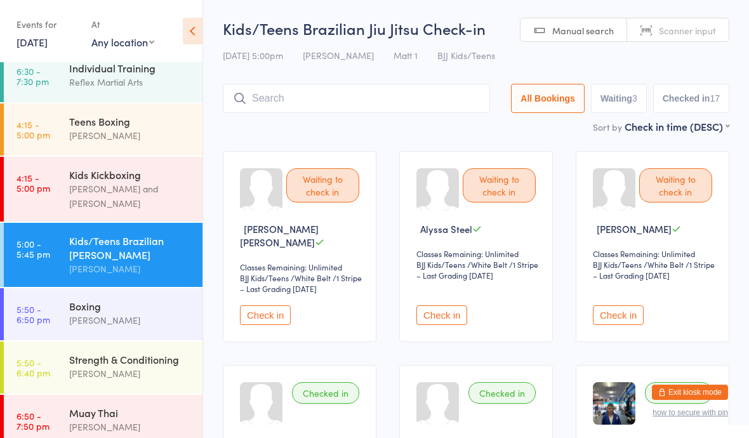
scroll to position [65, 0]
click at [130, 313] on div "[PERSON_NAME]" at bounding box center [130, 320] width 123 height 15
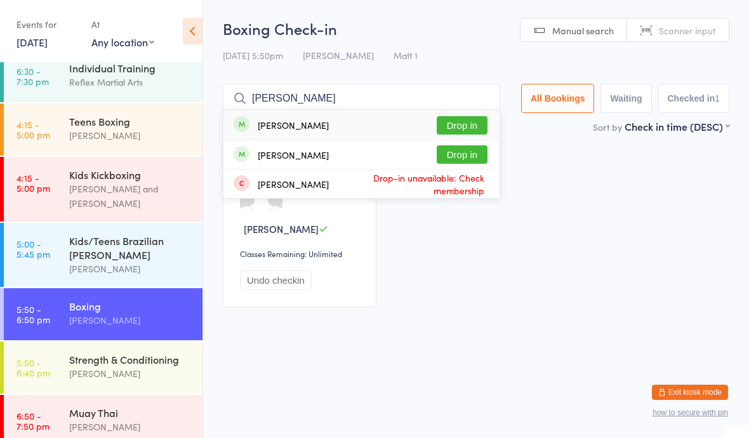
type input "[PERSON_NAME]"
click at [457, 157] on button "Drop in" at bounding box center [462, 154] width 51 height 18
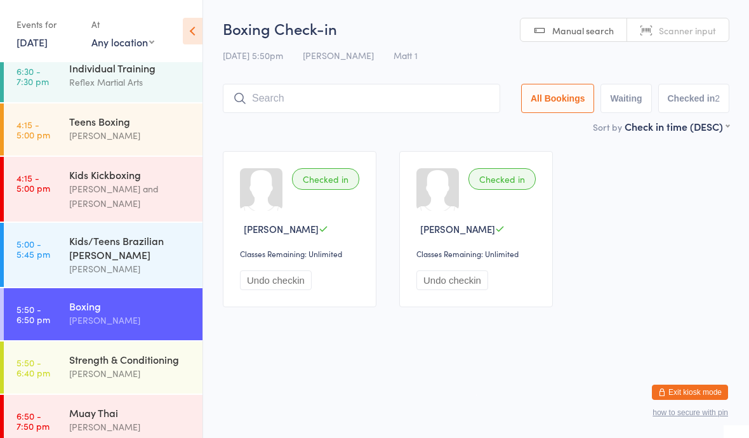
click at [157, 342] on div "Strength & Conditioning [PERSON_NAME]" at bounding box center [135, 367] width 133 height 50
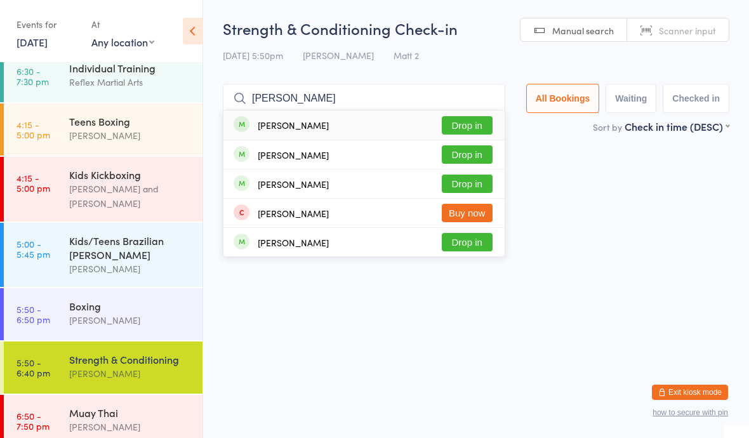
type input "[PERSON_NAME]"
click at [469, 122] on button "Drop in" at bounding box center [467, 125] width 51 height 18
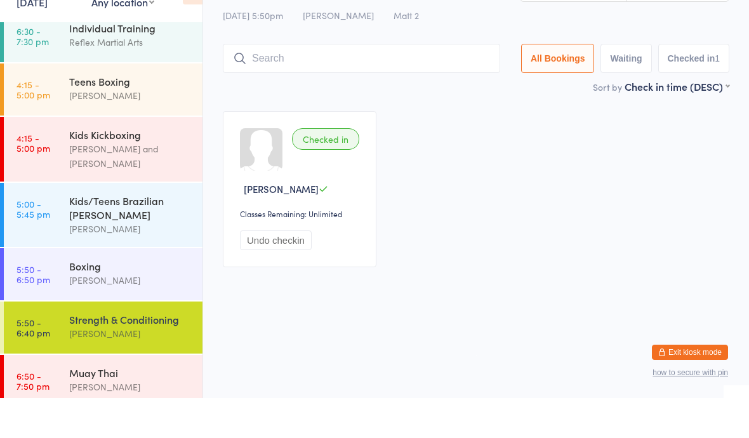
click at [58, 395] on link "6:50 - 7:50 pm Muay Thai [PERSON_NAME]" at bounding box center [103, 421] width 199 height 52
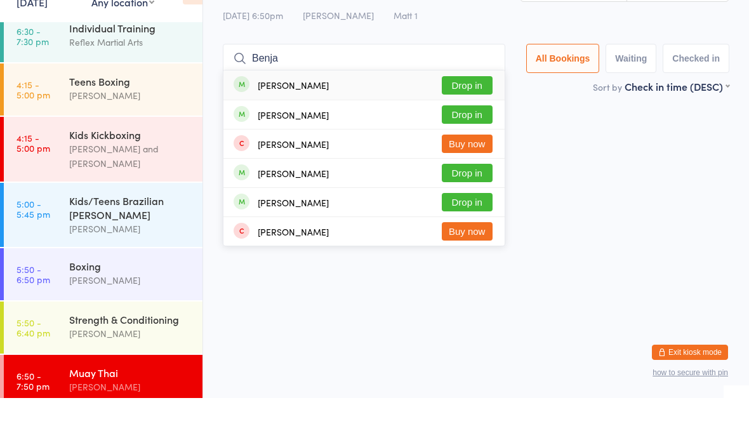
type input "Benja"
click at [361, 111] on div "[PERSON_NAME] Drop in" at bounding box center [364, 125] width 281 height 29
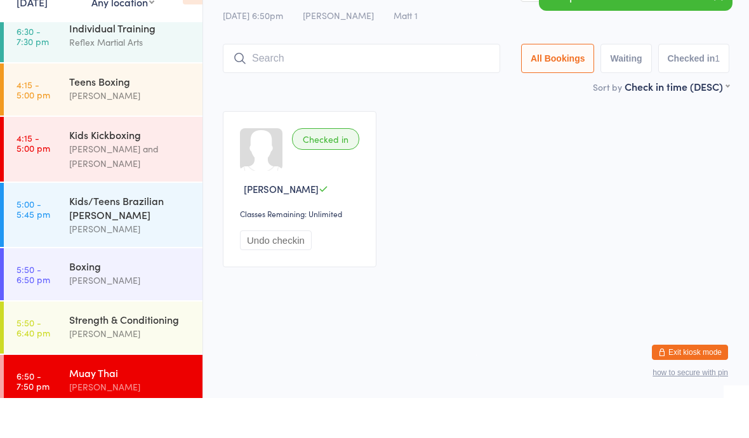
click at [140, 288] on div "Boxing [PERSON_NAME]" at bounding box center [135, 313] width 133 height 50
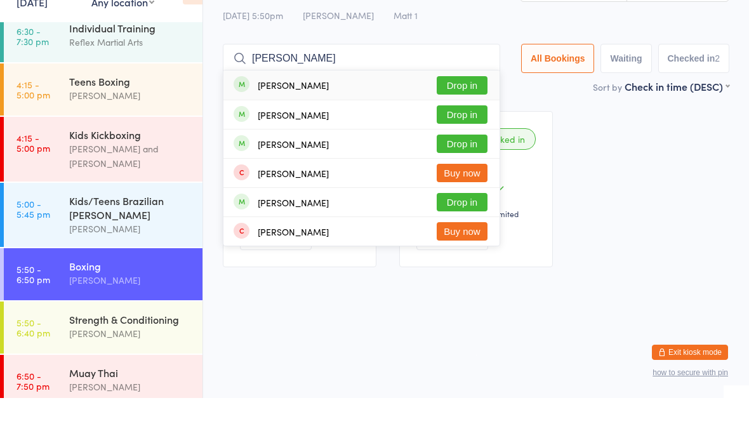
type input "[PERSON_NAME]"
click at [351, 111] on div "[PERSON_NAME] Drop in" at bounding box center [362, 125] width 276 height 29
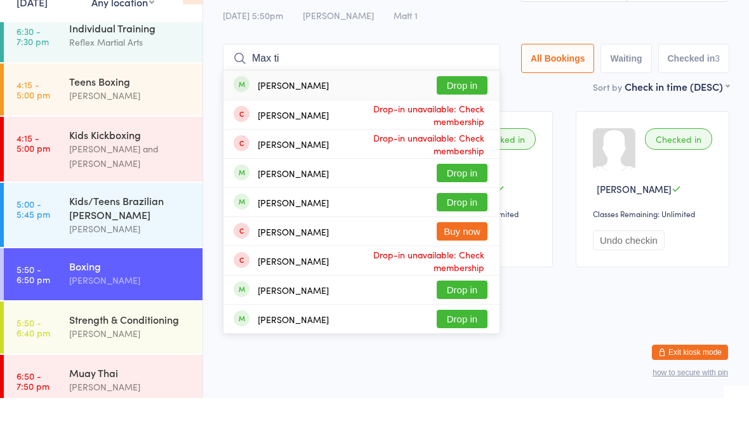
type input "Max ti"
click at [445, 116] on button "Drop in" at bounding box center [462, 125] width 51 height 18
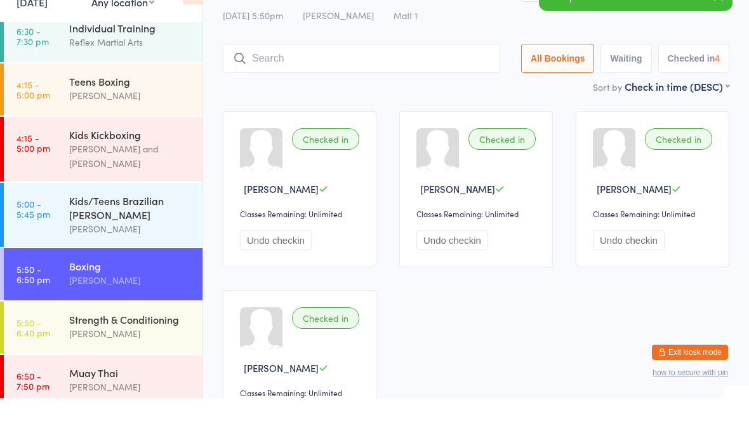
scroll to position [28, 0]
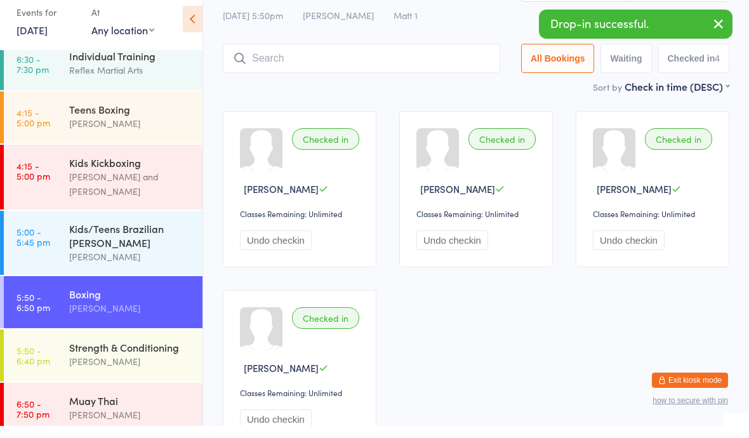
click at [78, 352] on div "Strength & Conditioning" at bounding box center [130, 359] width 123 height 14
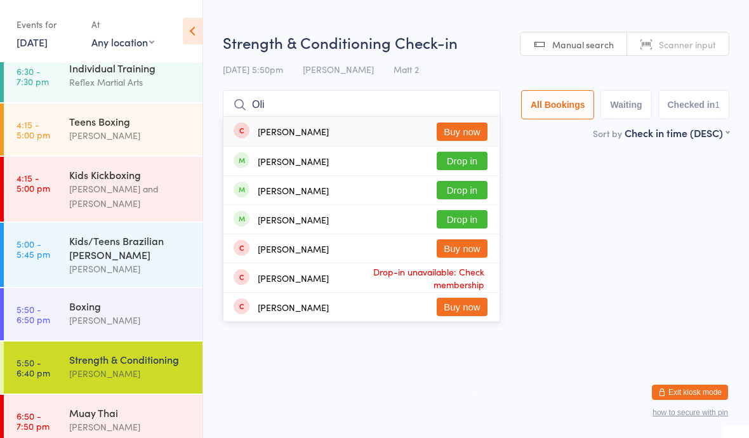
type input "Oli"
click at [441, 196] on button "Drop in" at bounding box center [462, 190] width 51 height 18
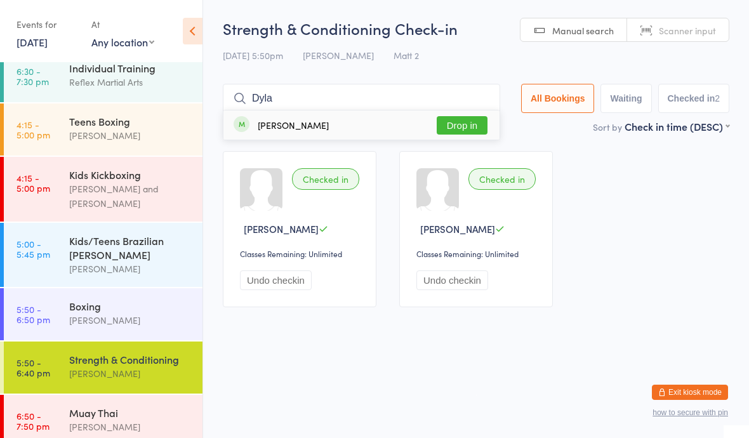
type input "Dyla"
click at [446, 123] on button "Drop in" at bounding box center [462, 125] width 51 height 18
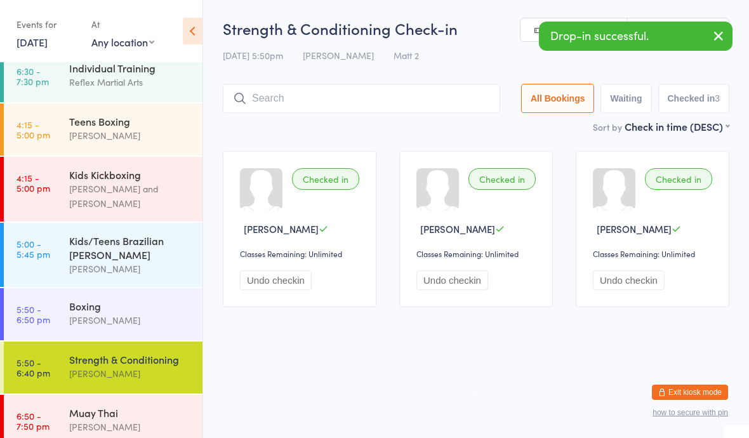
click at [41, 288] on link "5:50 - 6:50 pm Boxing [PERSON_NAME]" at bounding box center [103, 314] width 199 height 52
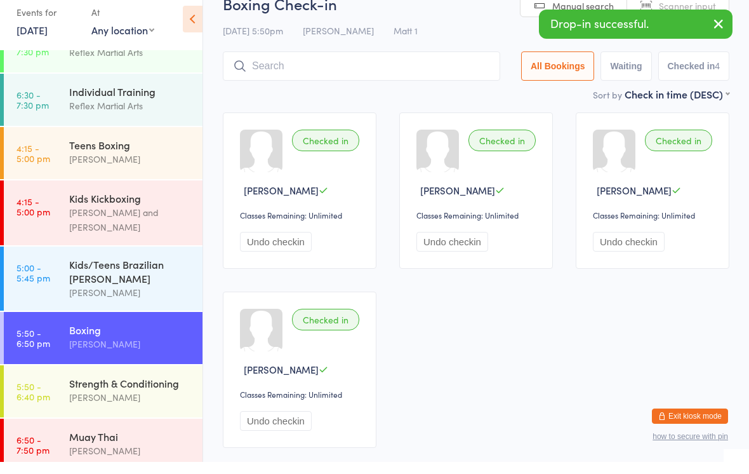
scroll to position [28, 0]
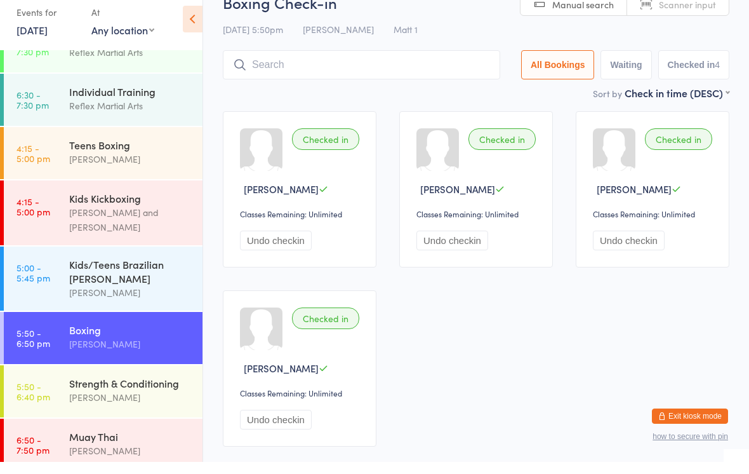
click at [72, 388] on div "Strength & Conditioning" at bounding box center [130, 395] width 123 height 14
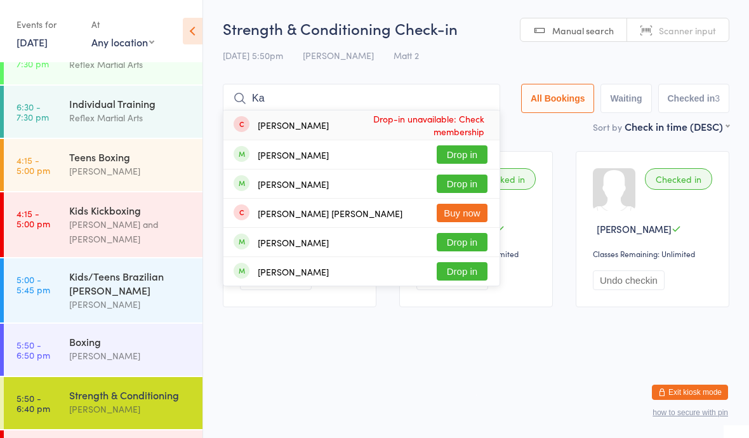
type input "Ka"
click at [456, 234] on button "Drop in" at bounding box center [462, 242] width 51 height 18
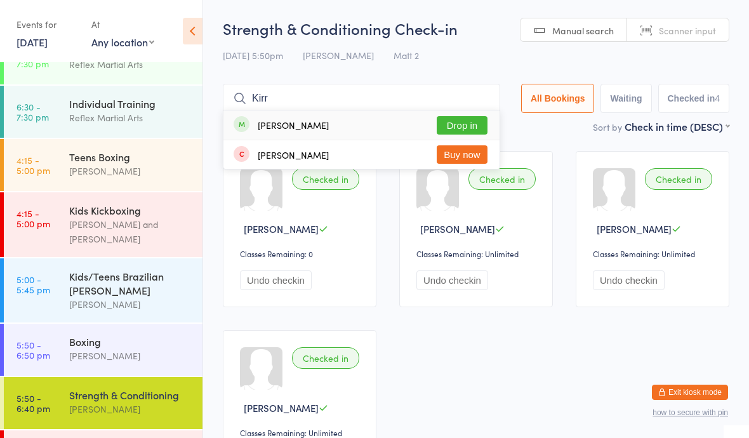
type input "Kirr"
click at [443, 122] on button "Drop in" at bounding box center [462, 125] width 51 height 18
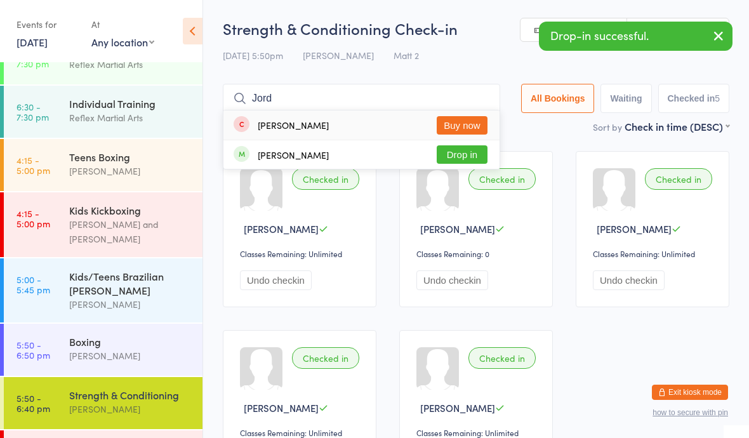
type input "Jord"
click at [455, 157] on button "Drop in" at bounding box center [462, 154] width 51 height 18
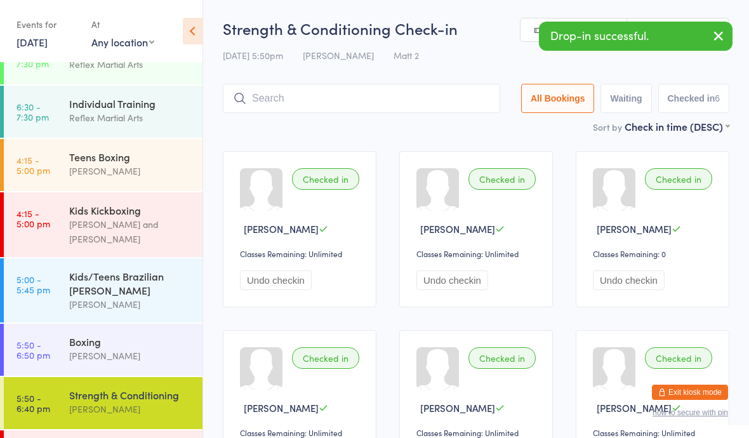
click at [132, 349] on div "[PERSON_NAME]" at bounding box center [130, 356] width 123 height 15
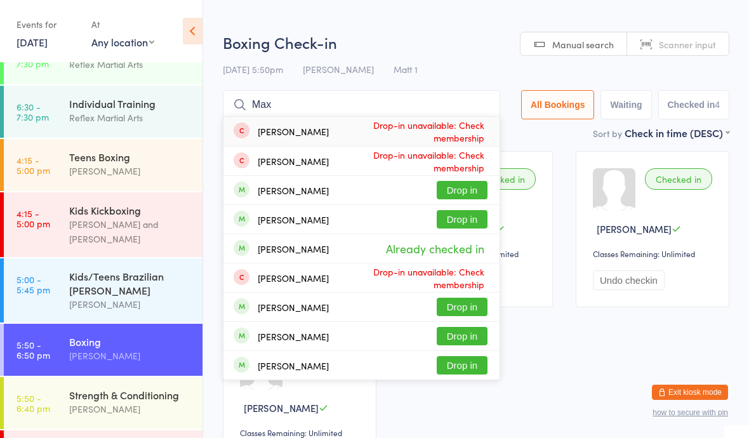
type input "Max"
click at [456, 187] on button "Drop in" at bounding box center [462, 190] width 51 height 18
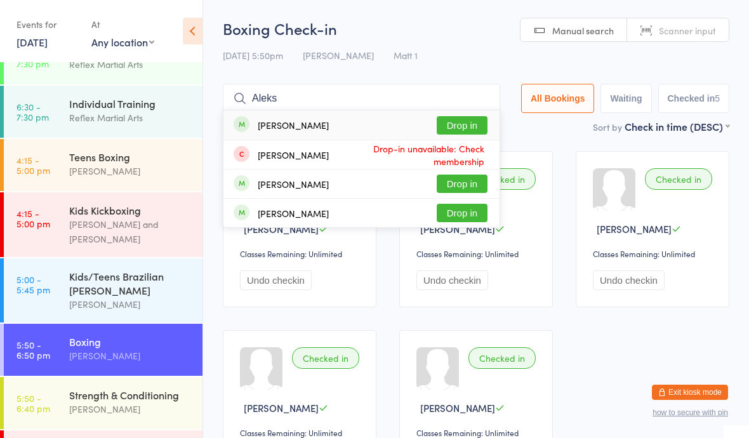
type input "Aleks"
click at [453, 124] on button "Drop in" at bounding box center [462, 125] width 51 height 18
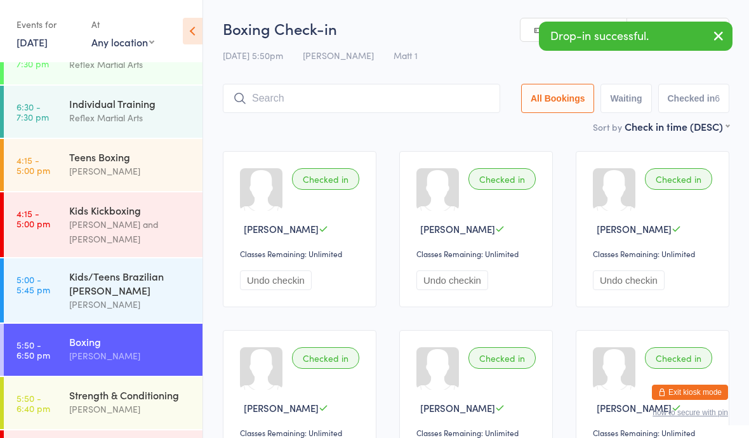
click at [288, 94] on input "search" at bounding box center [362, 98] width 278 height 29
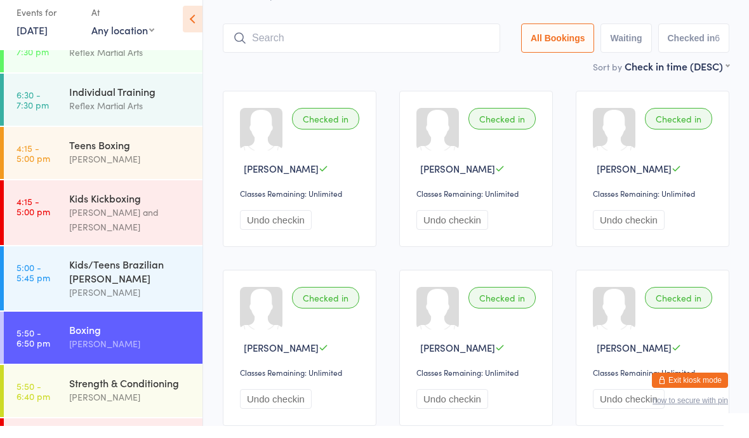
scroll to position [73, 0]
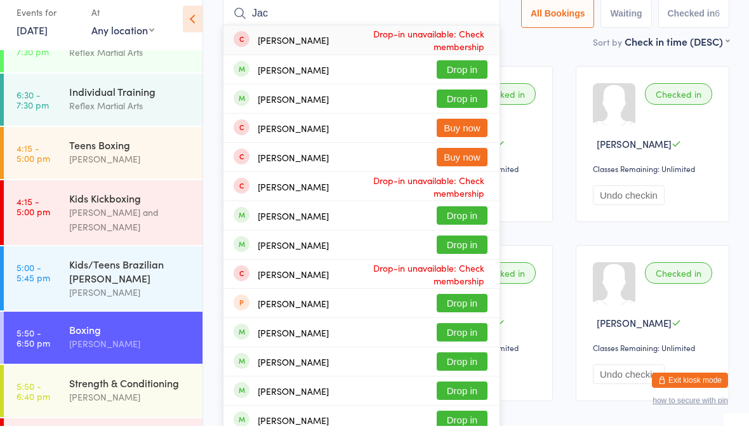
type input "Jac"
click at [453, 72] on button "Drop in" at bounding box center [462, 81] width 51 height 18
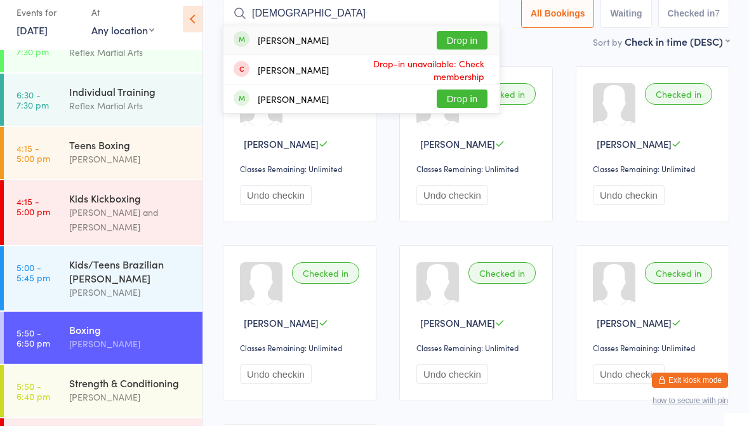
type input "[DEMOGRAPHIC_DATA]"
click at [452, 43] on button "Drop in" at bounding box center [462, 52] width 51 height 18
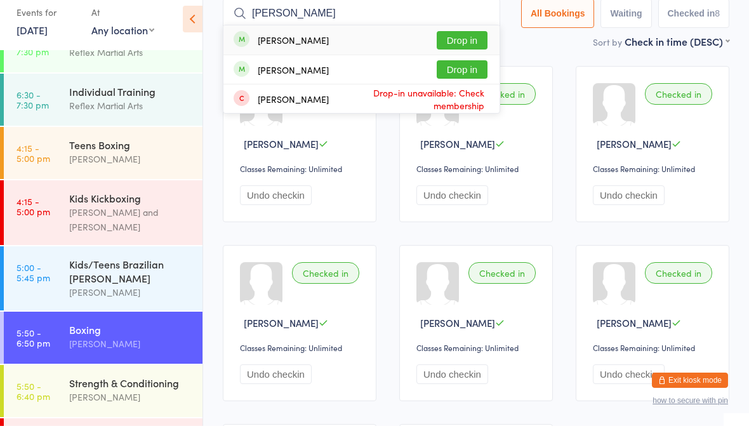
type input "[PERSON_NAME]"
click at [466, 43] on button "Drop in" at bounding box center [462, 52] width 51 height 18
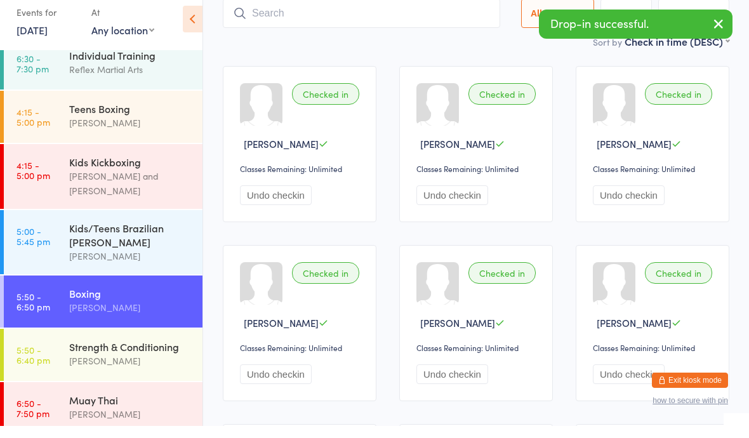
scroll to position [65, 0]
click at [124, 395] on div "Muay Thai [PERSON_NAME]" at bounding box center [135, 420] width 133 height 50
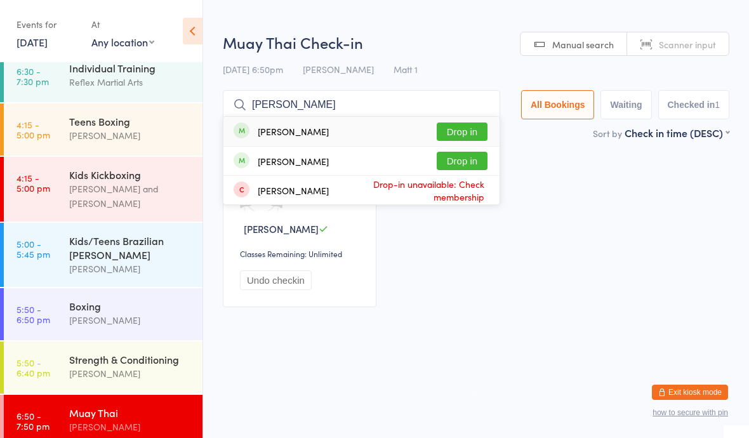
type input "[PERSON_NAME]"
click at [459, 132] on button "Drop in" at bounding box center [462, 132] width 51 height 18
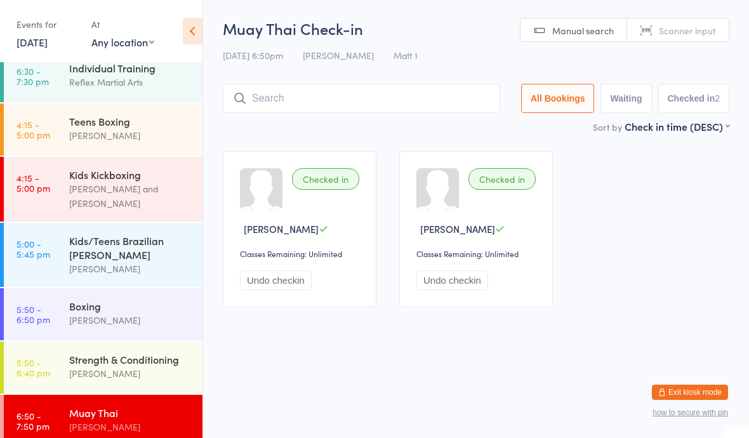
click at [117, 300] on div "Boxing" at bounding box center [130, 306] width 123 height 14
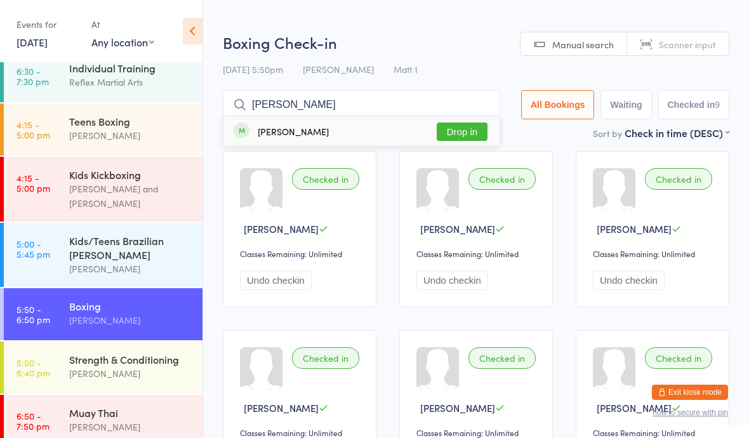
type input "[PERSON_NAME]"
click at [461, 130] on button "Drop in" at bounding box center [462, 132] width 51 height 18
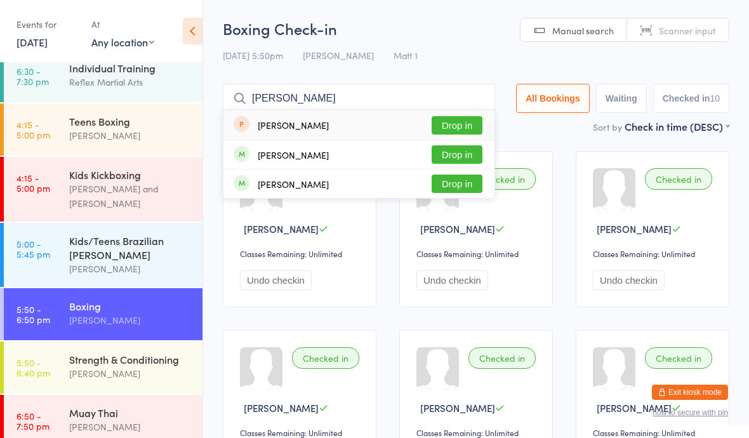
type input "[PERSON_NAME]"
click at [462, 183] on button "Drop in" at bounding box center [457, 184] width 51 height 18
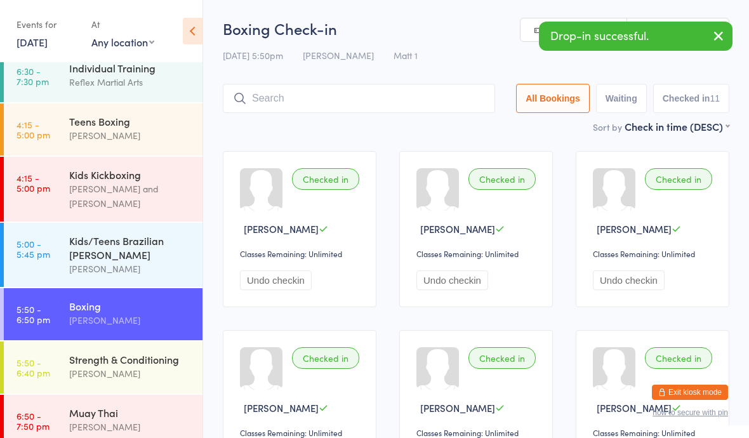
click at [120, 299] on div "Boxing" at bounding box center [130, 306] width 123 height 14
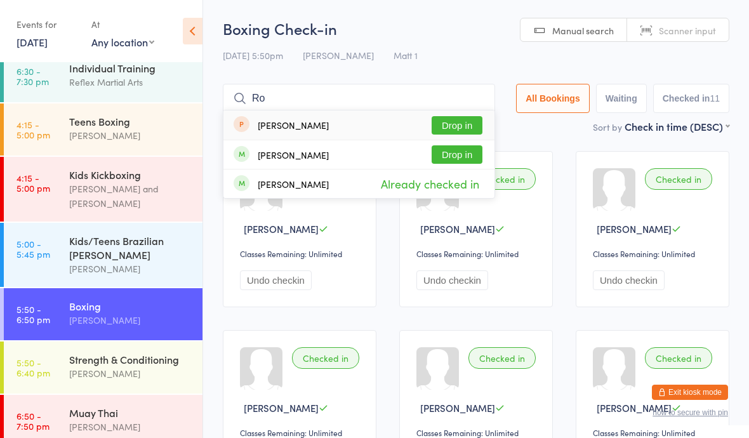
type input "R"
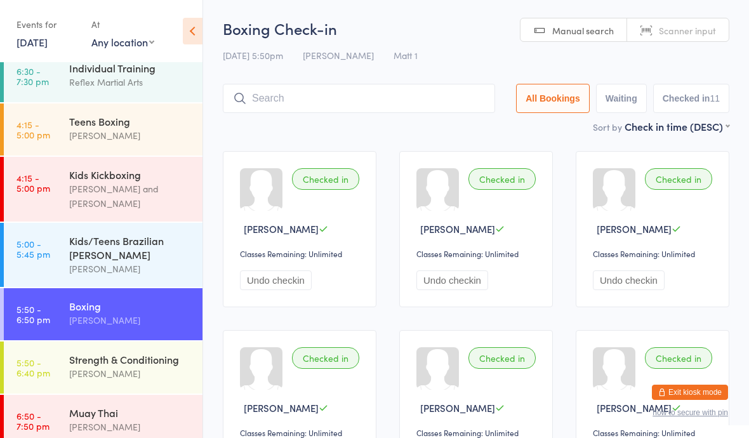
click at [115, 313] on div "[PERSON_NAME]" at bounding box center [130, 320] width 123 height 15
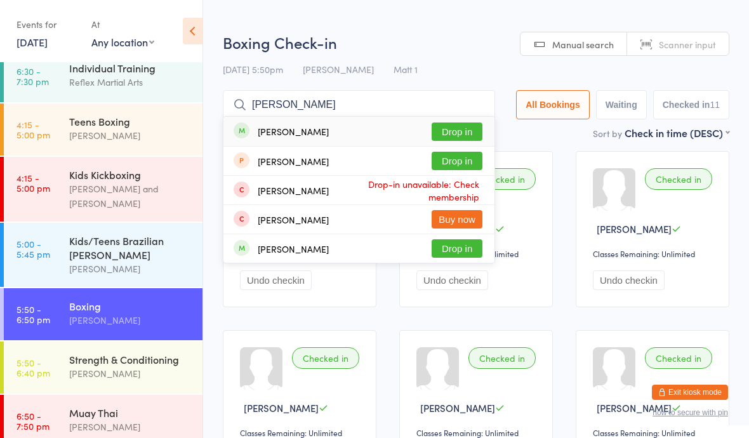
type input "[PERSON_NAME]"
click at [455, 242] on button "Drop in" at bounding box center [457, 248] width 51 height 18
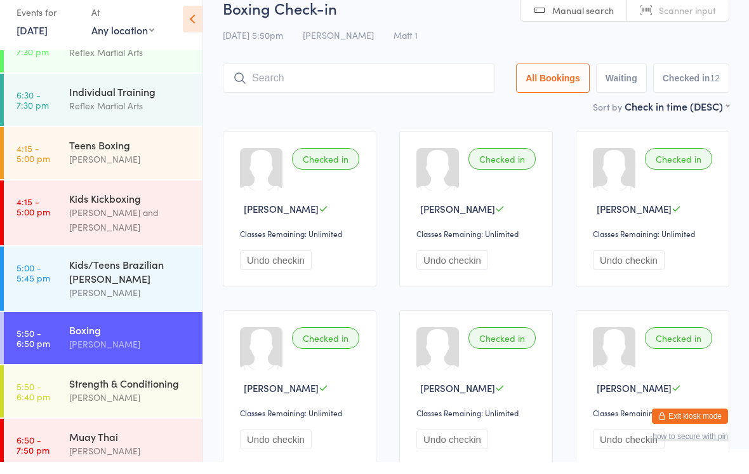
scroll to position [10, 0]
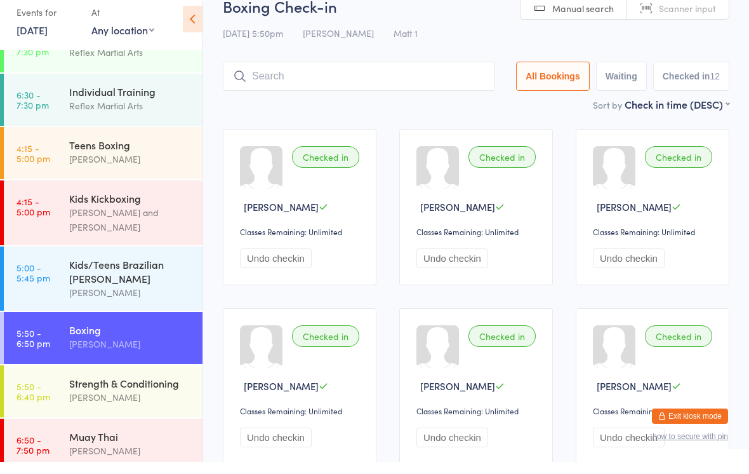
click at [77, 418] on div "Muay Thai" at bounding box center [130, 448] width 123 height 14
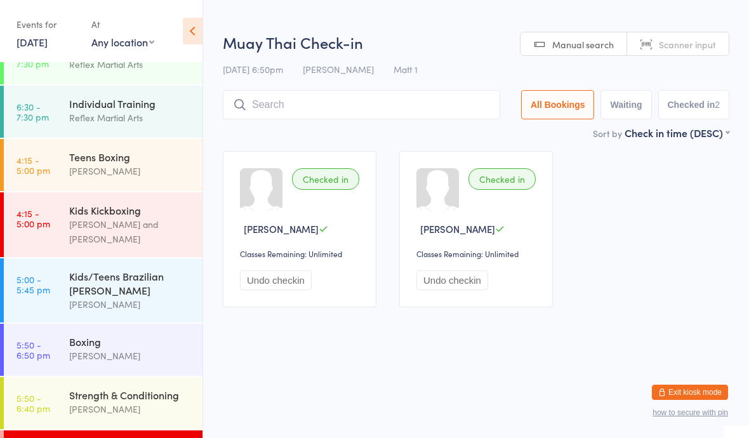
click at [86, 388] on div "Strength & Conditioning" at bounding box center [130, 395] width 123 height 14
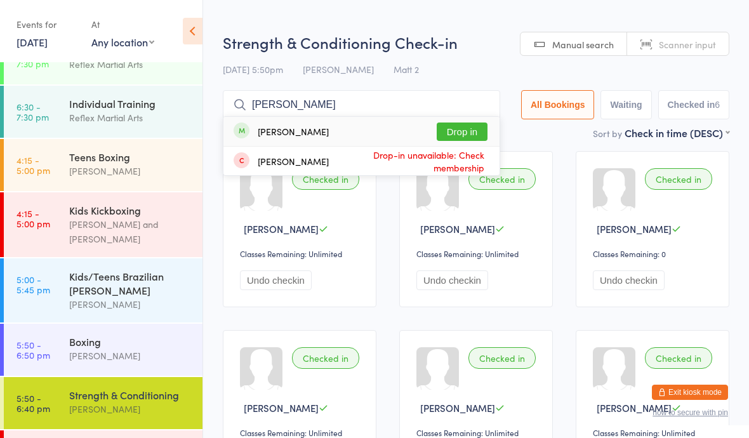
type input "[PERSON_NAME]"
click at [451, 128] on button "Drop in" at bounding box center [462, 132] width 51 height 18
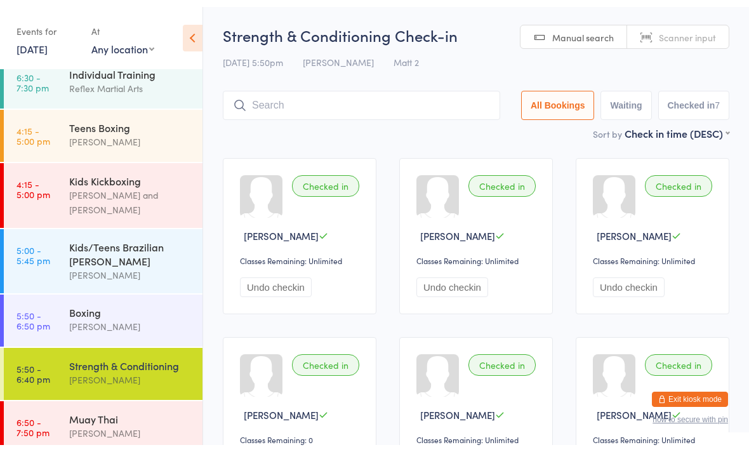
scroll to position [65, 0]
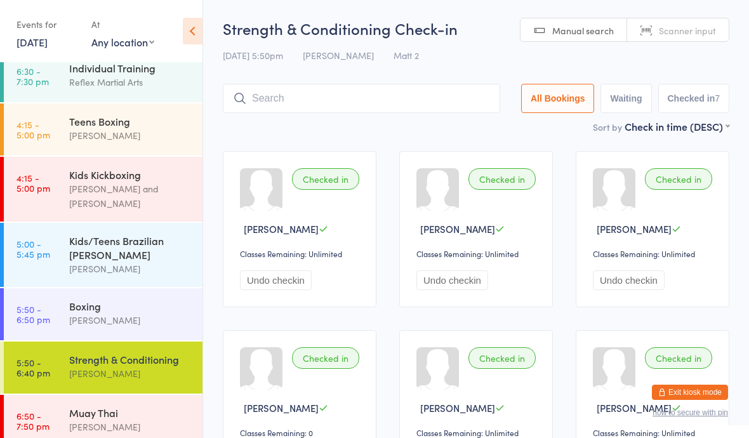
click at [73, 299] on div "Boxing" at bounding box center [130, 306] width 123 height 14
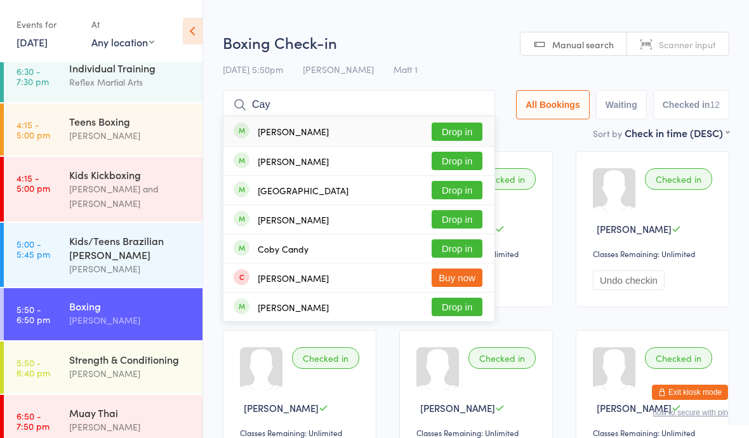
type input "Cay"
click at [452, 129] on button "Drop in" at bounding box center [457, 132] width 51 height 18
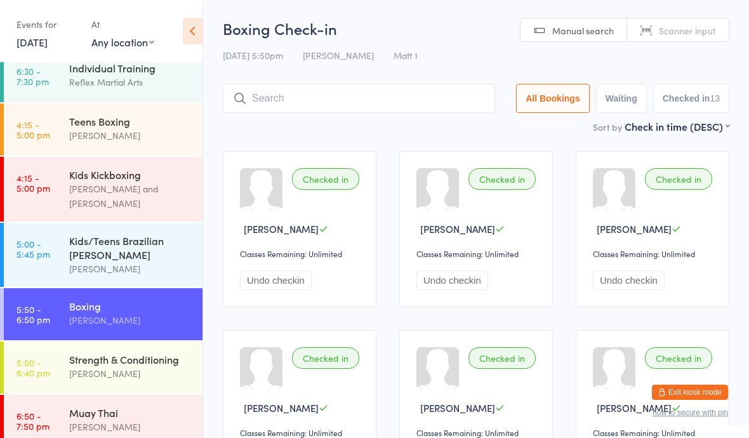
click at [157, 352] on div "Strength & Conditioning" at bounding box center [130, 359] width 123 height 14
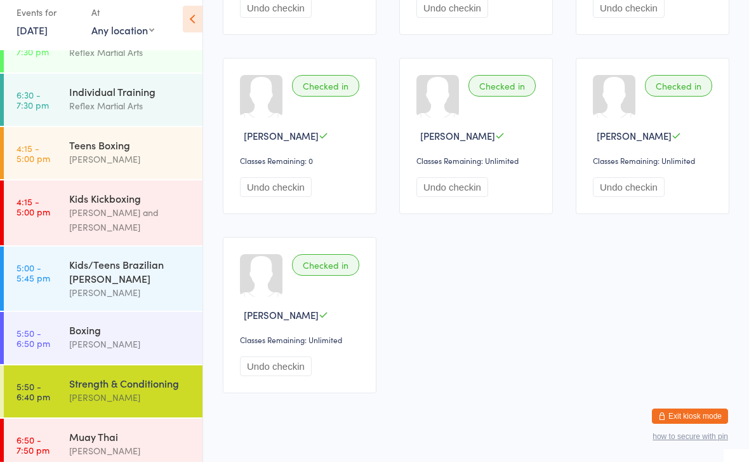
scroll to position [261, 0]
click at [157, 335] on div "Boxing" at bounding box center [130, 342] width 123 height 14
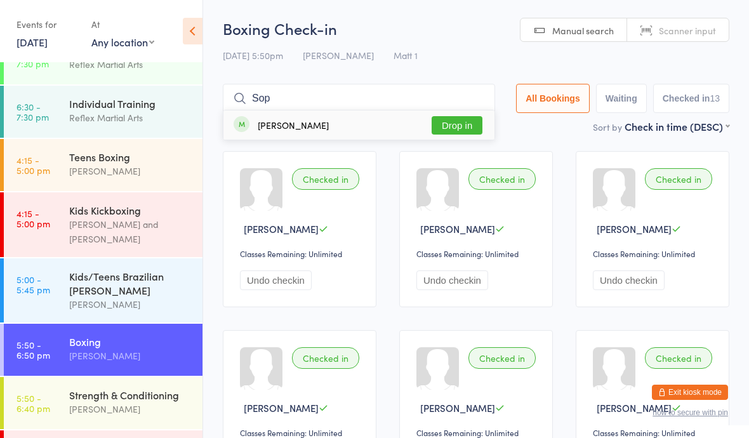
type input "Sop"
click at [326, 123] on div "[PERSON_NAME] Drop in" at bounding box center [359, 125] width 271 height 29
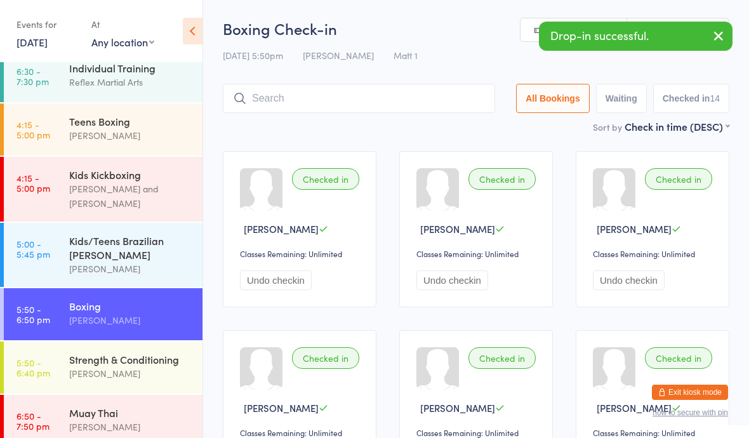
scroll to position [65, 0]
